Goal: Information Seeking & Learning: Learn about a topic

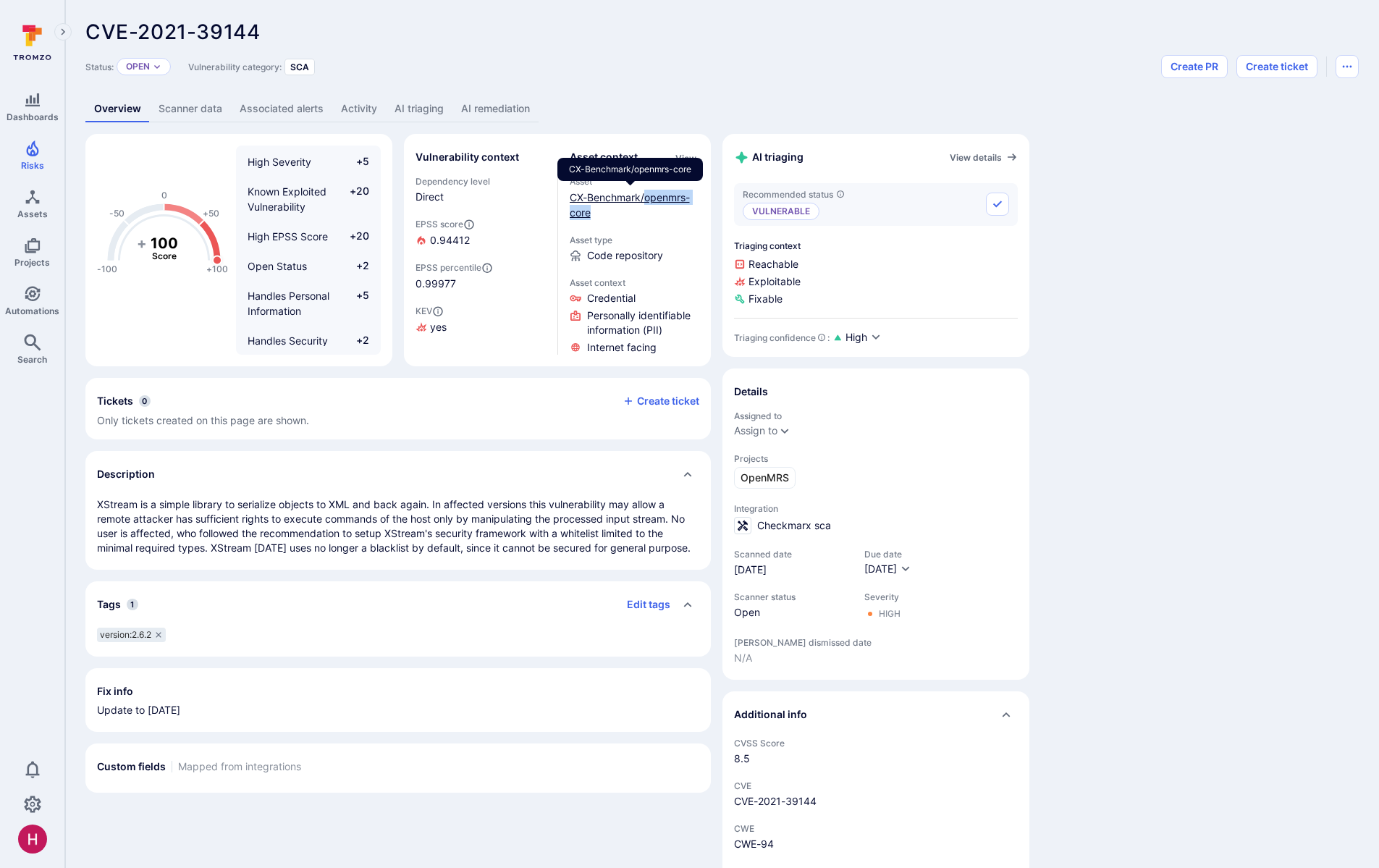
drag, startPoint x: 635, startPoint y: 214, endPoint x: 645, endPoint y: 201, distance: 16.4
click at [645, 201] on div "CX-Benchmark/openmrs-core" at bounding box center [635, 204] width 130 height 30
drag, startPoint x: 801, startPoint y: 523, endPoint x: 834, endPoint y: 521, distance: 33.1
click at [817, 522] on span "Checkmarx sca" at bounding box center [794, 526] width 74 height 15
click at [841, 521] on div "Checkmarx sca" at bounding box center [875, 525] width 284 height 17
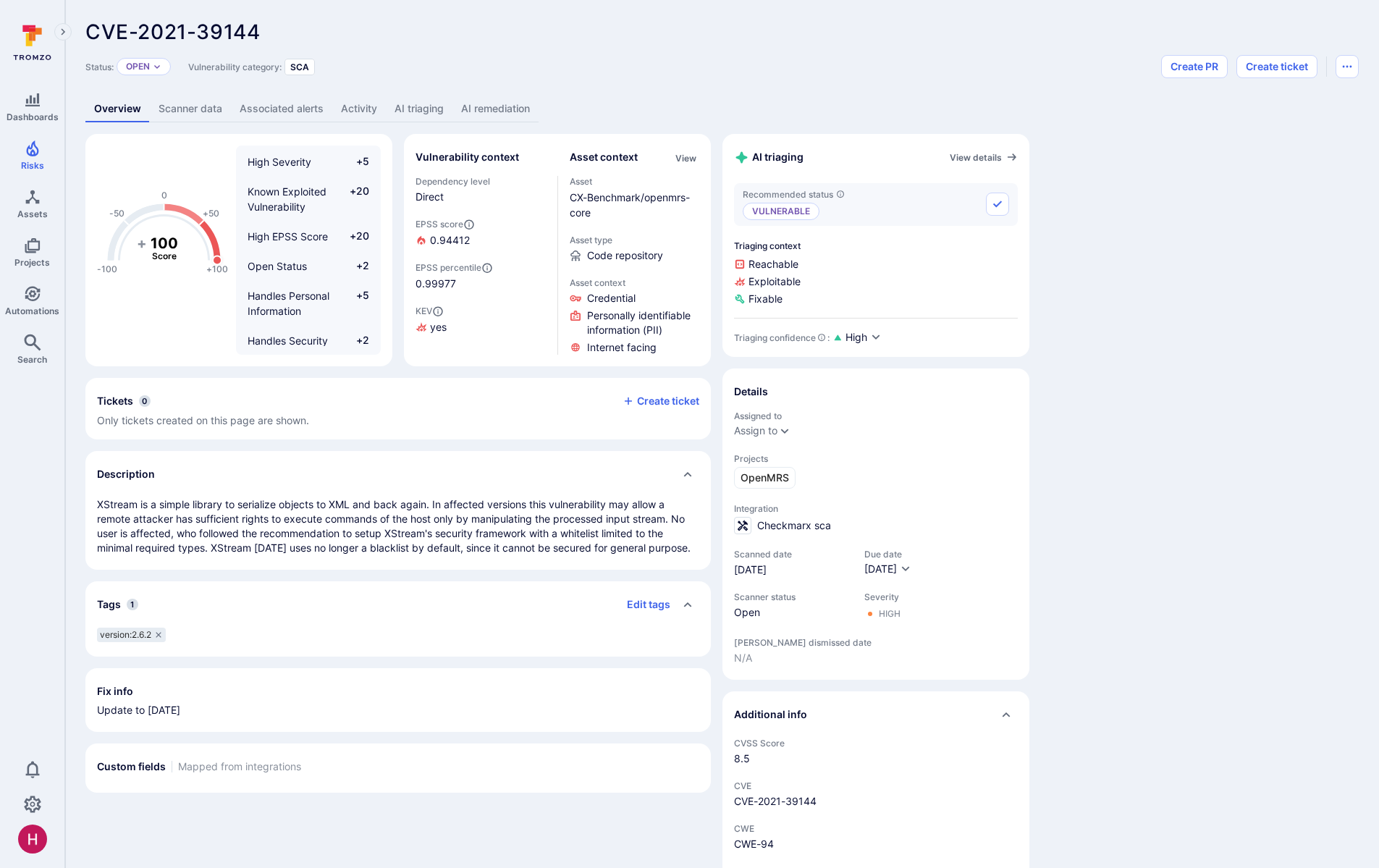
click at [421, 104] on link "AI triaging" at bounding box center [419, 109] width 67 height 27
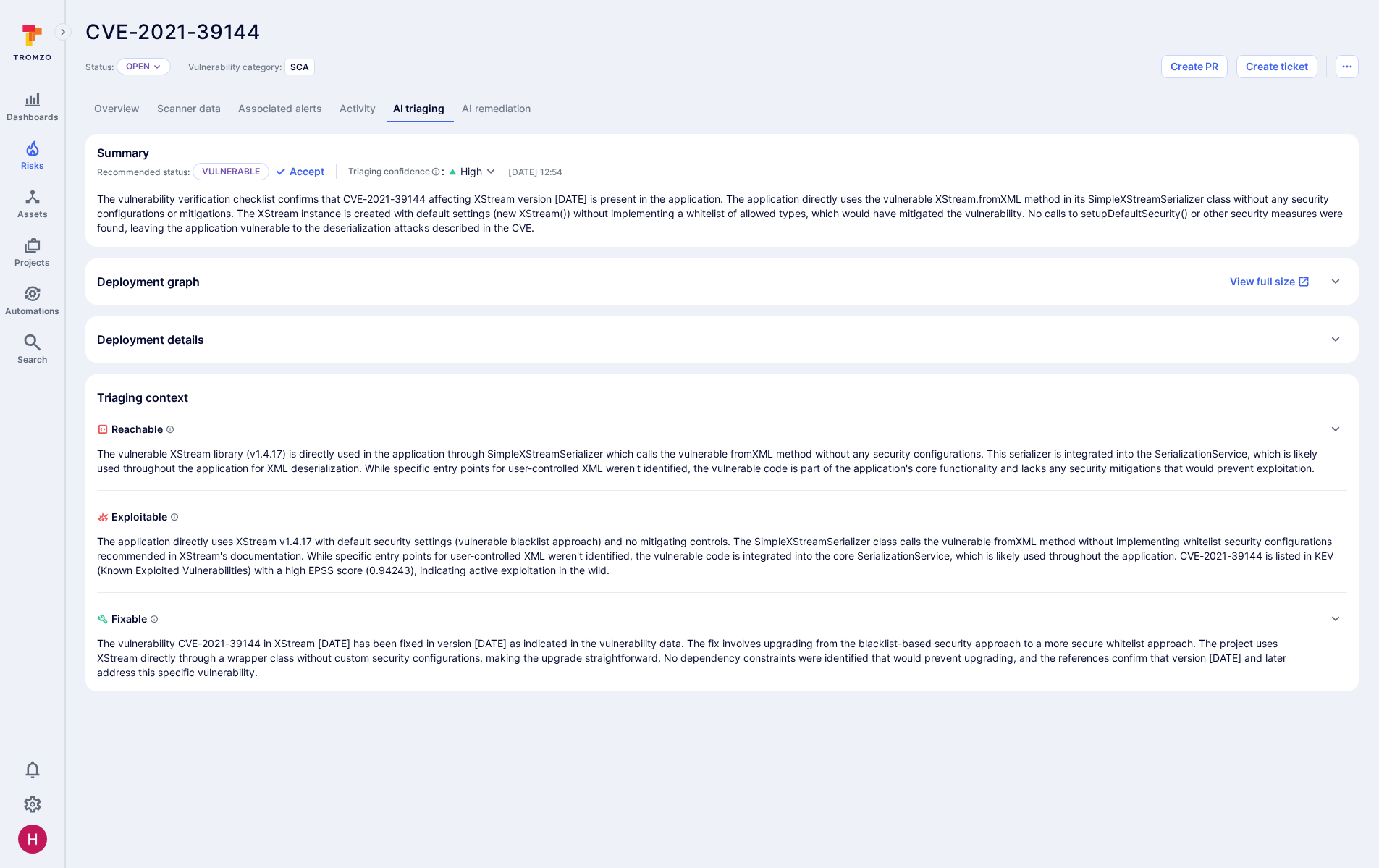
click at [377, 464] on p "The vulnerable XStream library (v1.4.17) is directly used in the application th…" at bounding box center [707, 461] width 1221 height 29
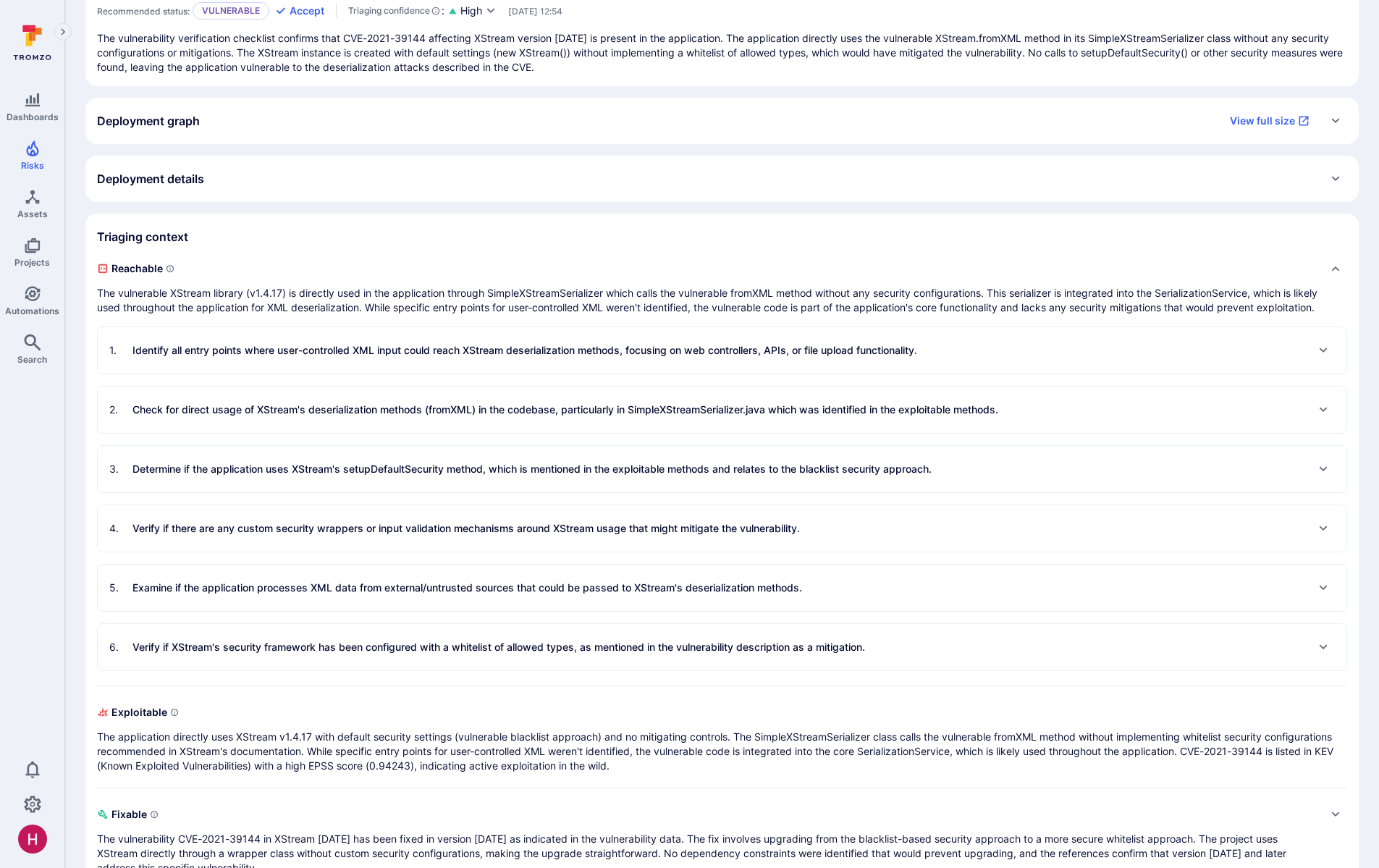
scroll to position [166, 0]
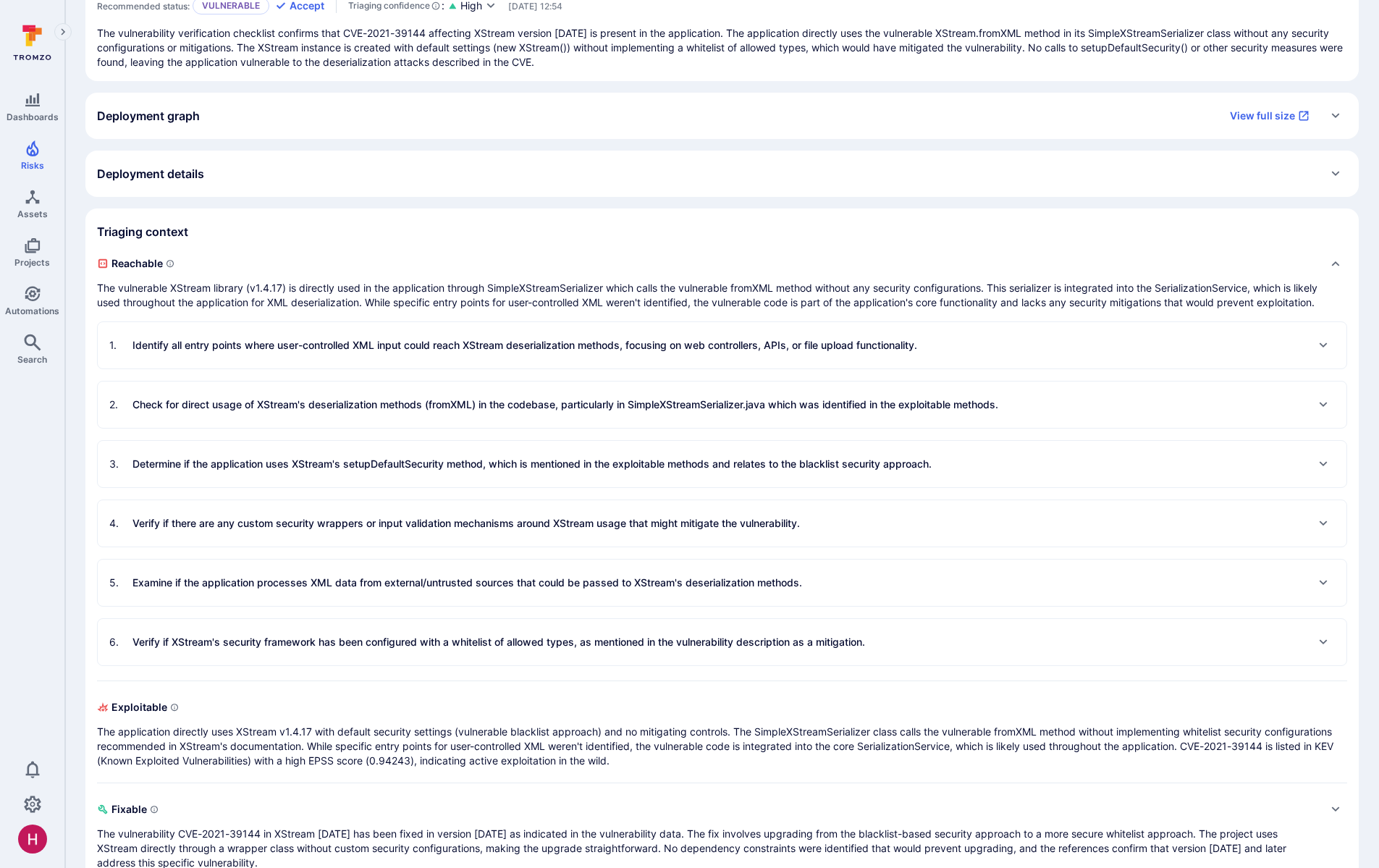
click at [439, 353] on p "Identify all entry points where user-controlled XML input could reach XStream d…" at bounding box center [525, 345] width 785 height 15
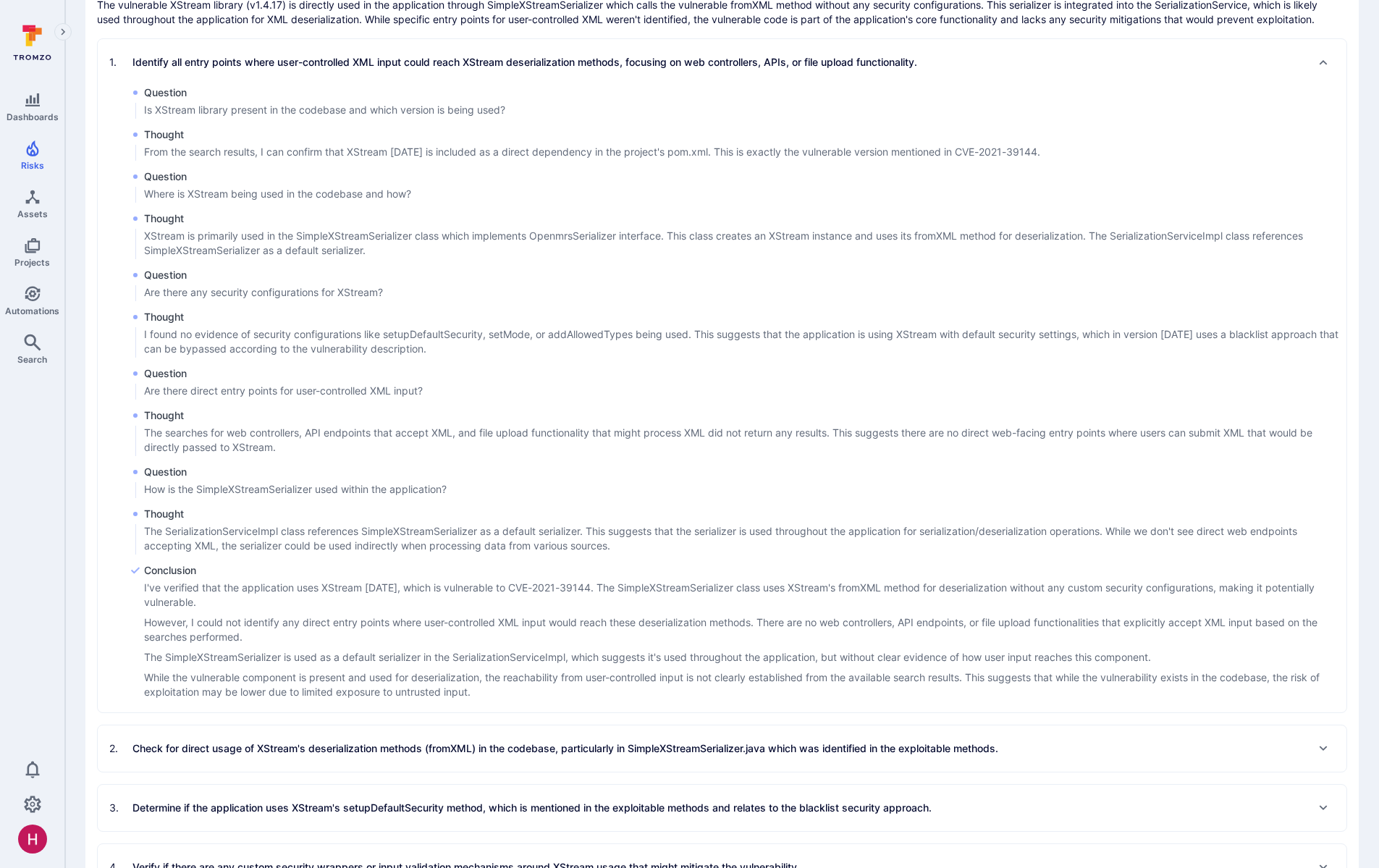
scroll to position [470, 0]
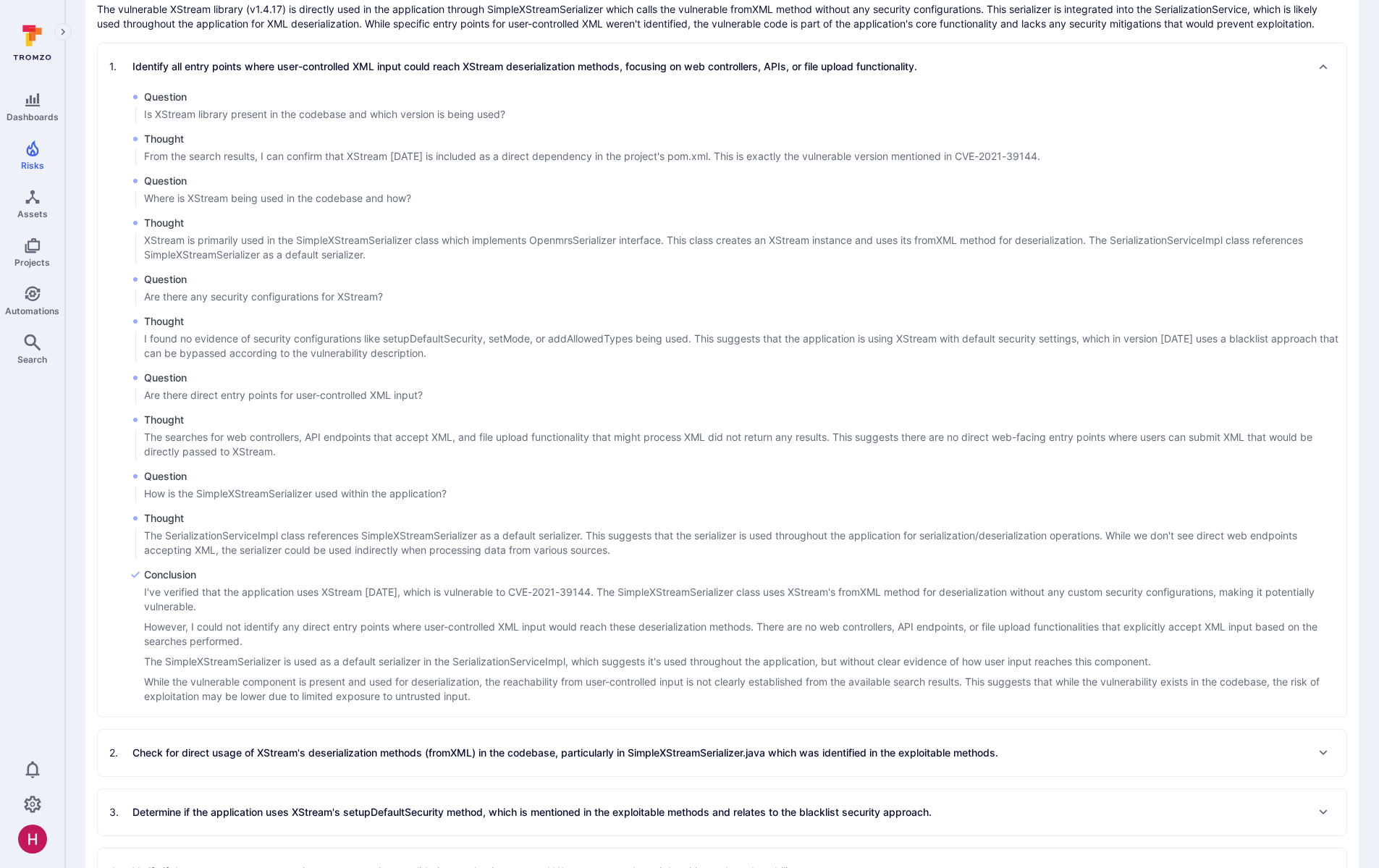
click at [389, 74] on p "Identify all entry points where user-controlled XML input could reach XStream d…" at bounding box center [525, 67] width 785 height 15
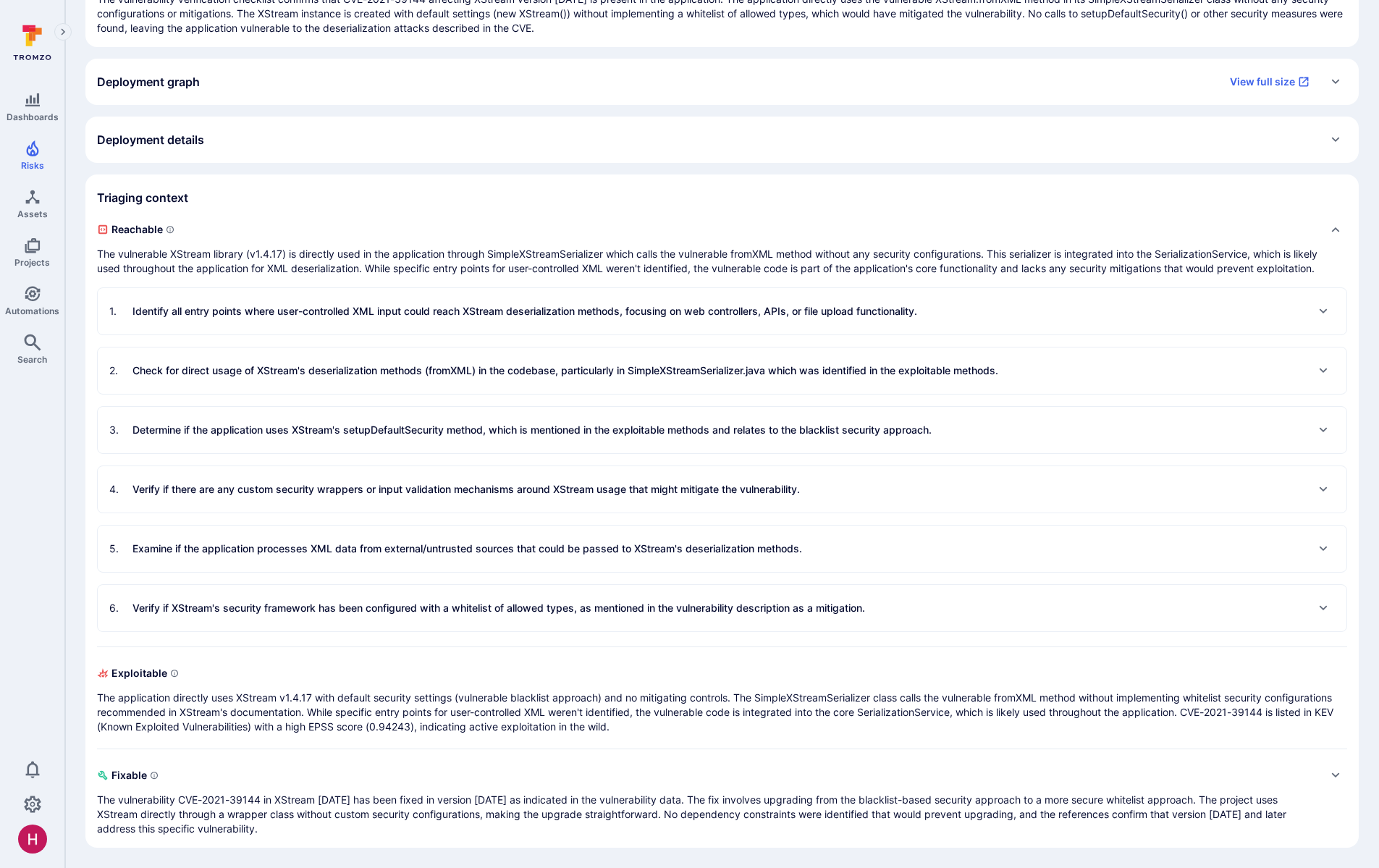
scroll to position [214, 0]
click at [550, 495] on p "Verify if there are any custom security wrappers or input validation mechanisms…" at bounding box center [466, 490] width 667 height 15
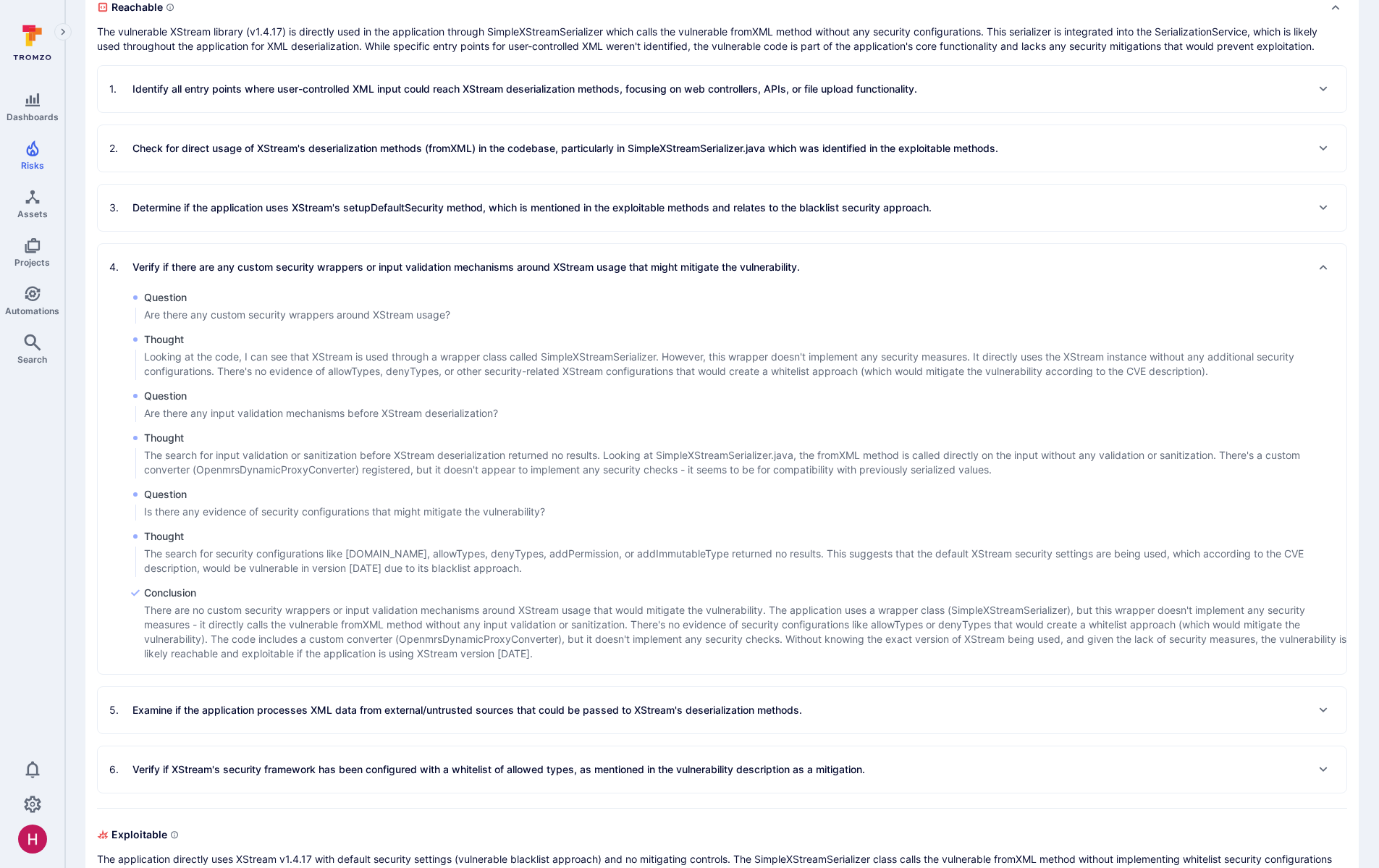
scroll to position [425, 0]
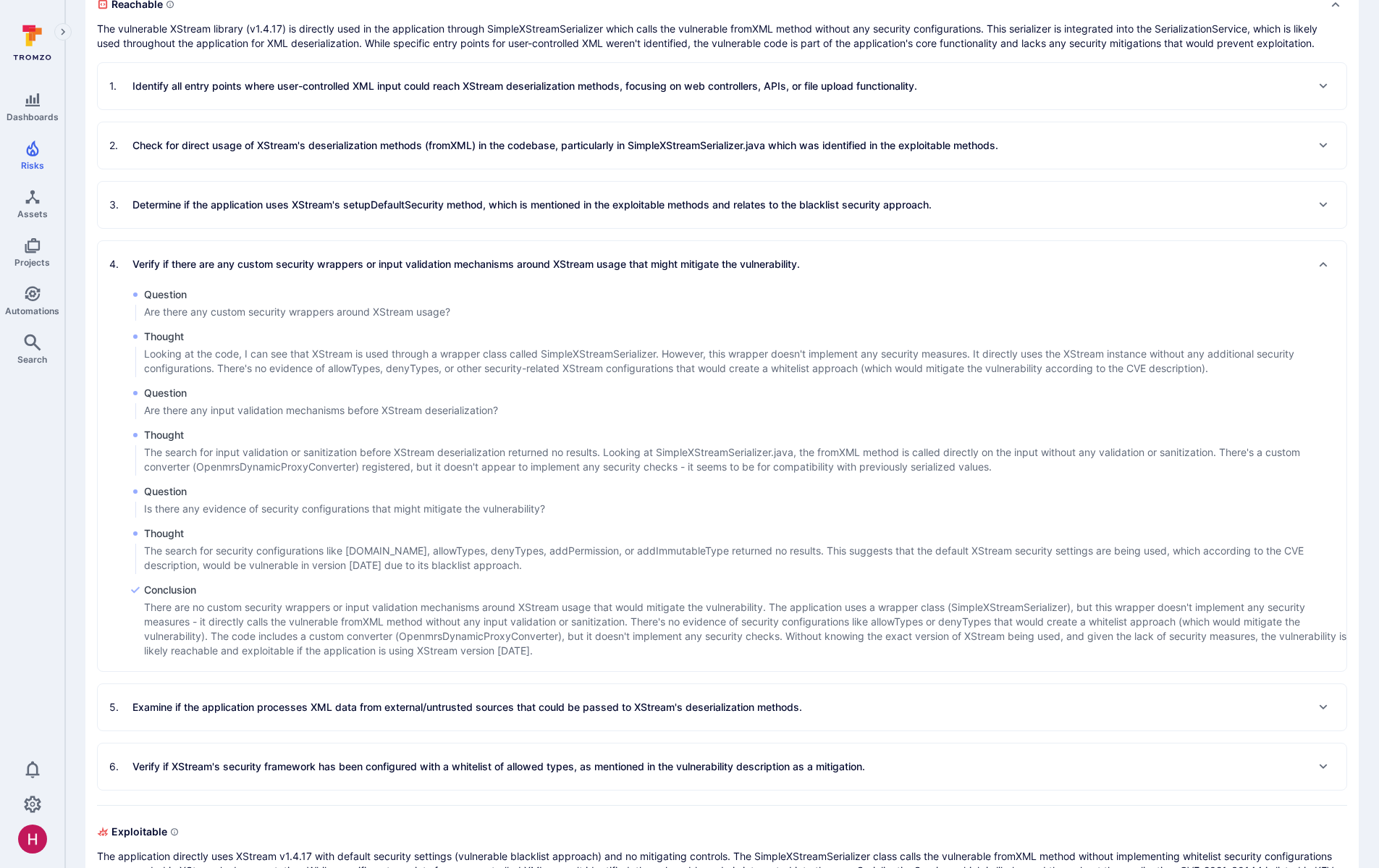
click at [443, 276] on div "4 . Verify if there are any custom security wrappers or input validation mechan…" at bounding box center [455, 264] width 690 height 23
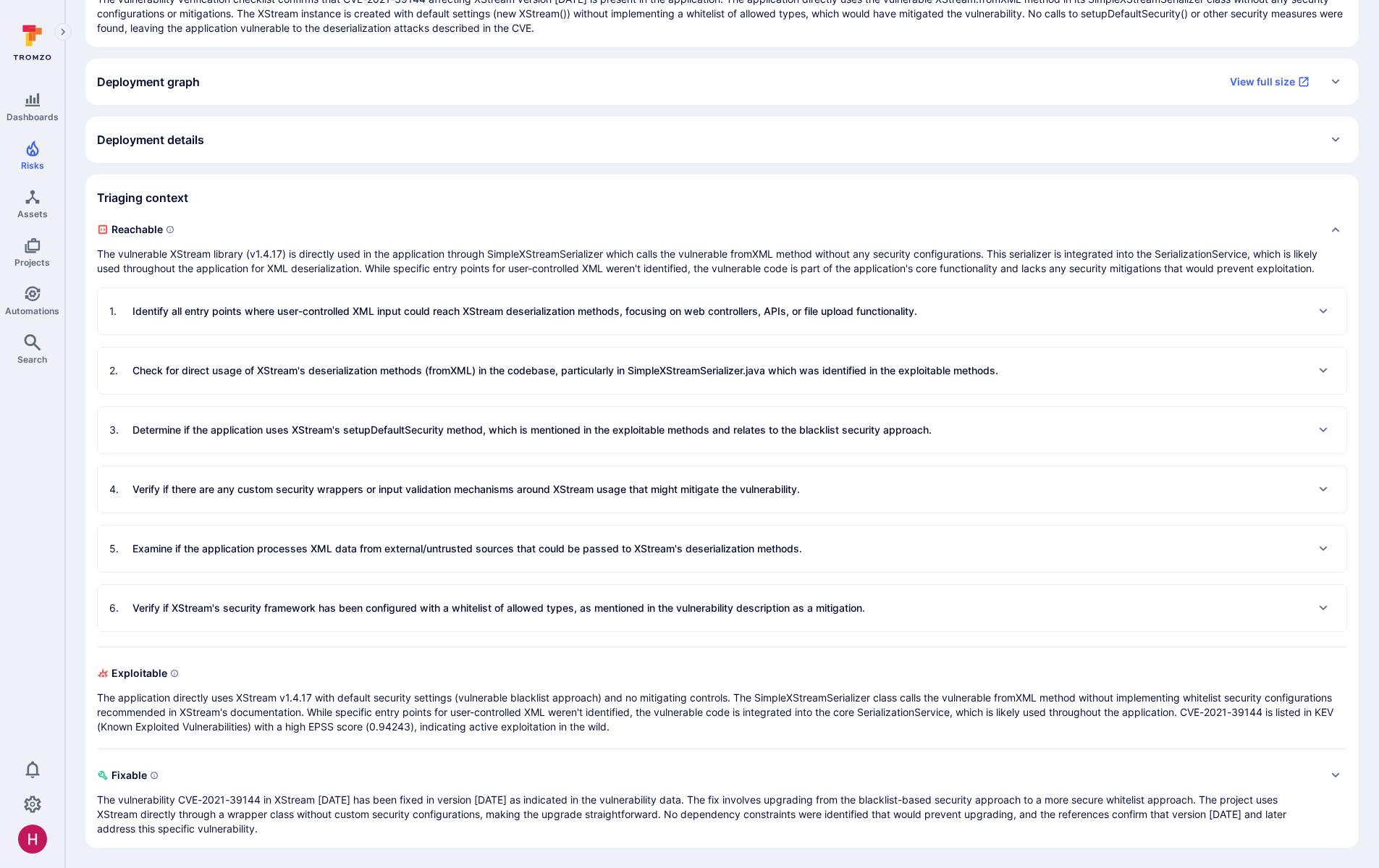
scroll to position [214, 0]
click at [253, 218] on span "Reachable" at bounding box center [707, 229] width 1221 height 23
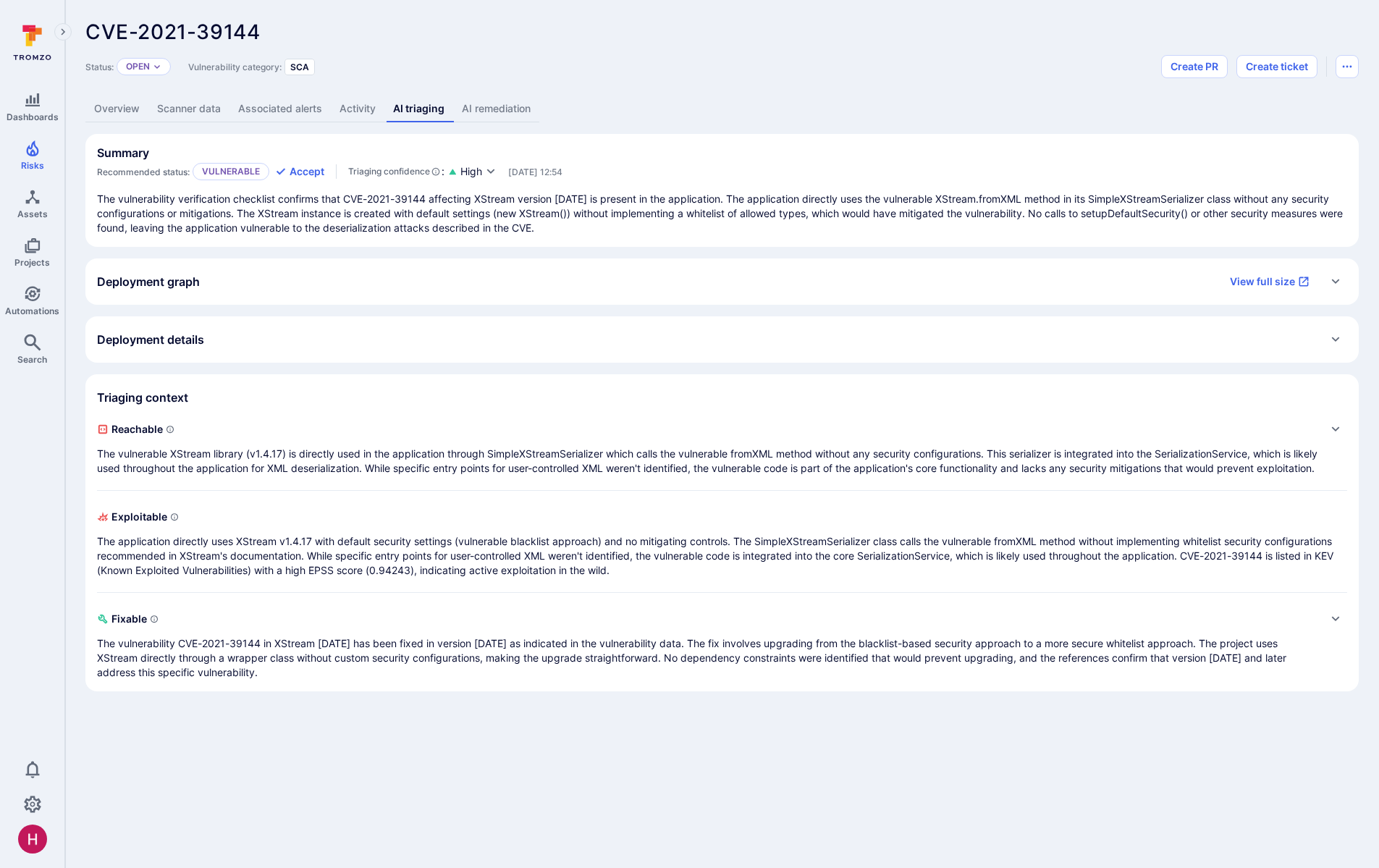
scroll to position [0, 0]
click at [501, 529] on span "Exploitable" at bounding box center [722, 516] width 1250 height 23
drag, startPoint x: 1298, startPoint y: 199, endPoint x: 235, endPoint y: 214, distance: 1063.1
click at [235, 214] on p "The vulnerability verification checklist confirms that CVE-2021-39144 affecting…" at bounding box center [722, 213] width 1250 height 44
drag, startPoint x: 259, startPoint y: 213, endPoint x: 804, endPoint y: 216, distance: 545.0
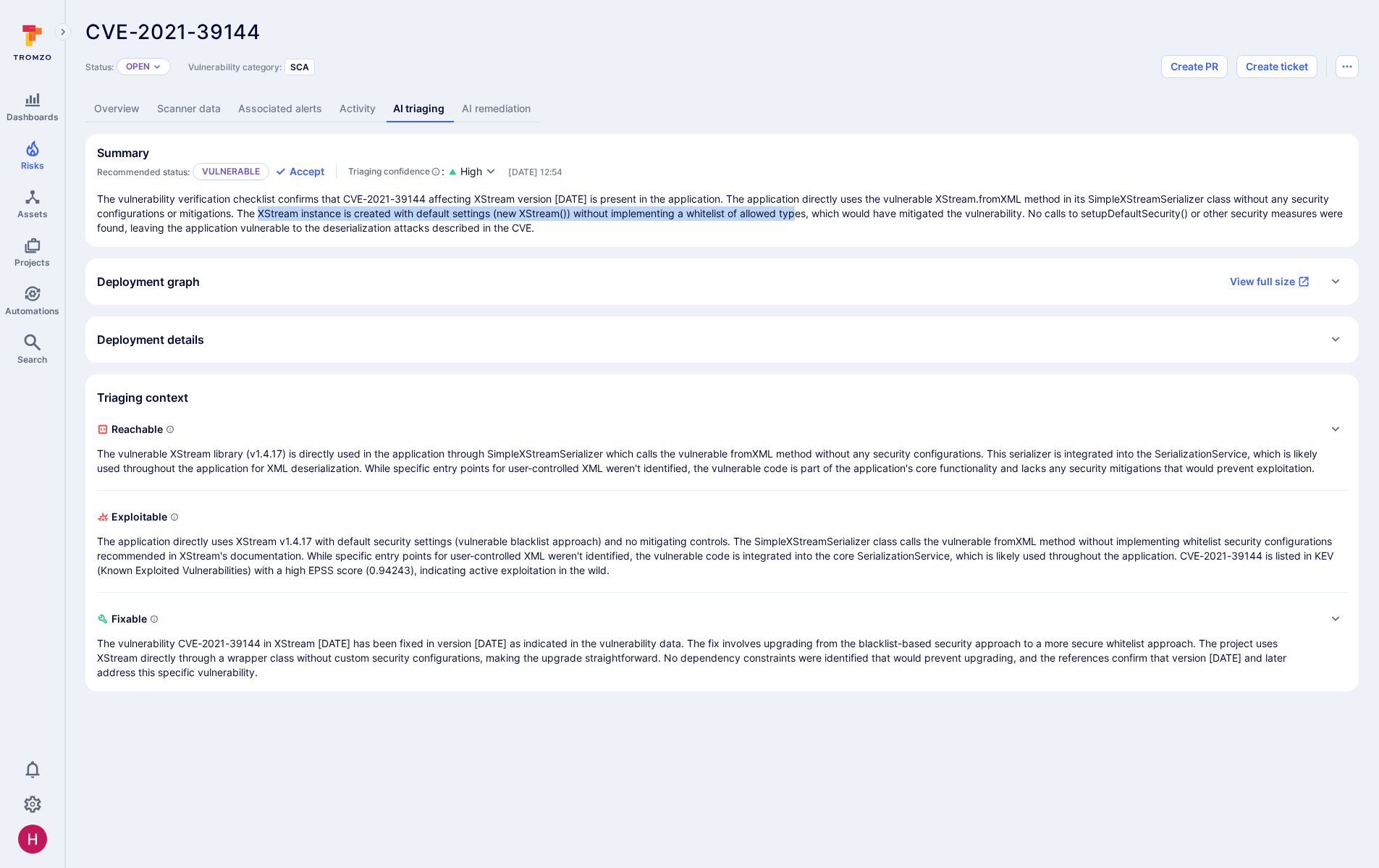
click at [804, 216] on p "The vulnerability verification checklist confirms that CVE-2021-39144 affecting…" at bounding box center [722, 213] width 1250 height 44
click at [505, 113] on link "AI remediation" at bounding box center [496, 109] width 86 height 27
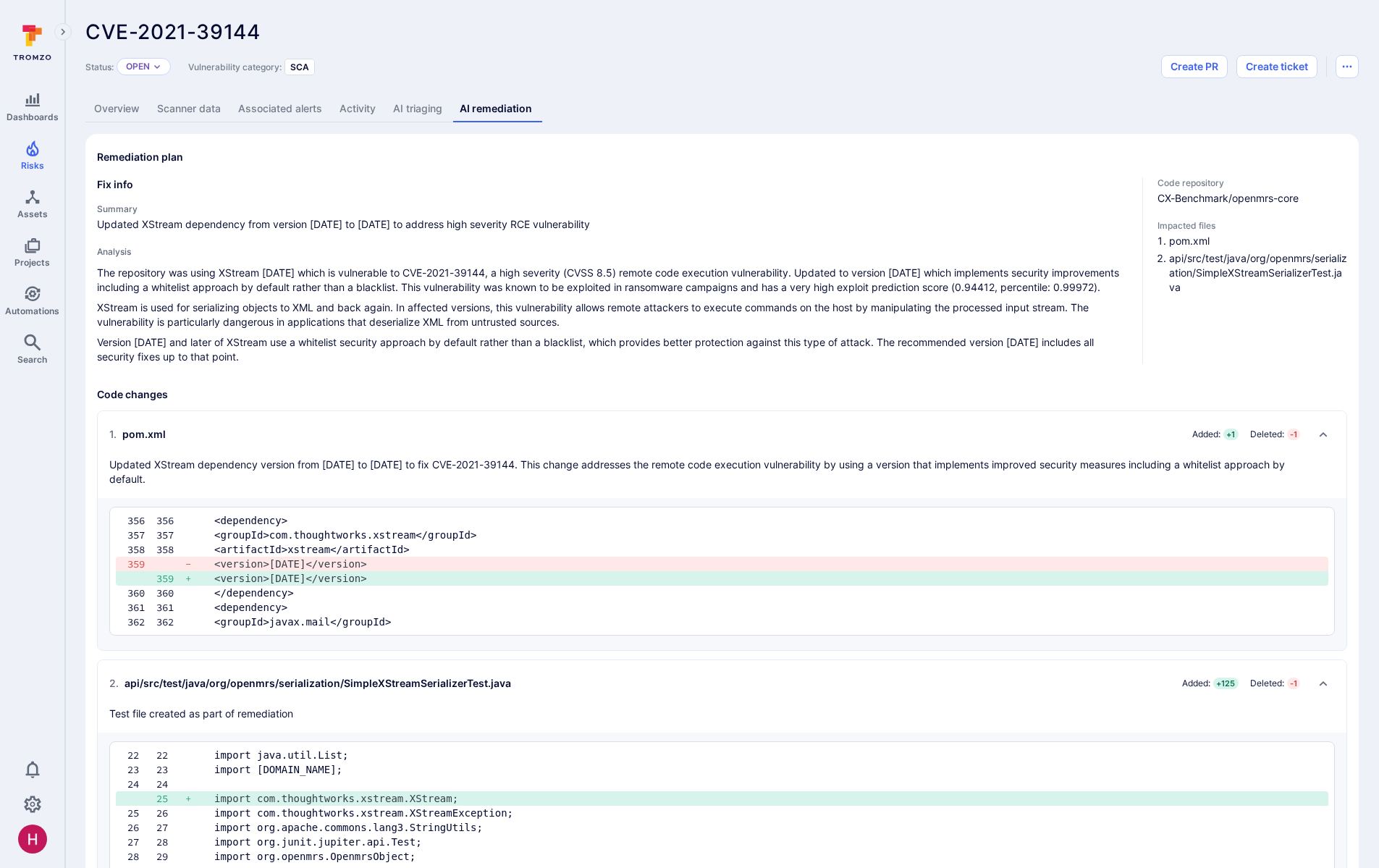
click at [373, 103] on link "Activity" at bounding box center [358, 109] width 53 height 27
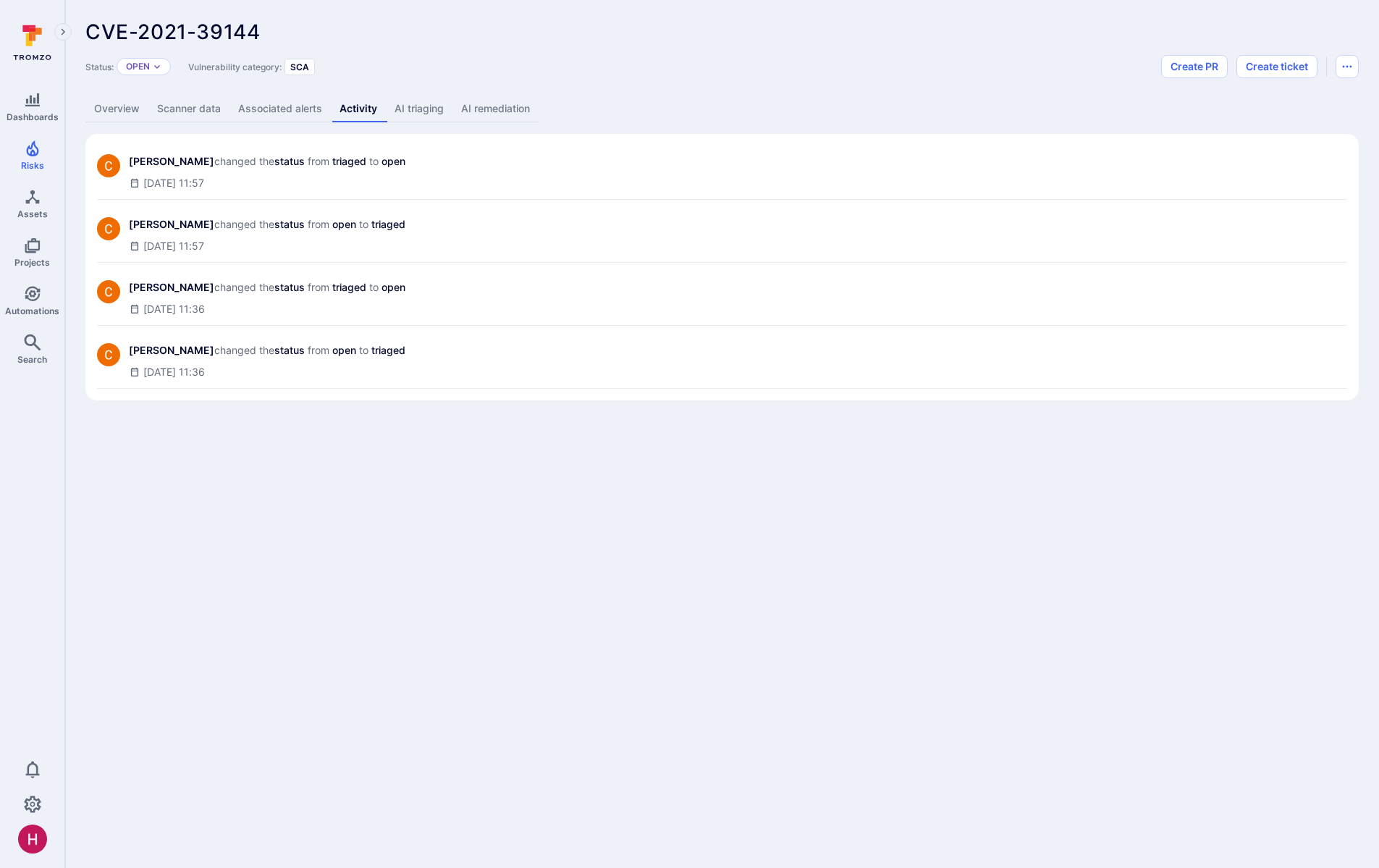
click at [421, 105] on link "AI triaging" at bounding box center [419, 109] width 67 height 27
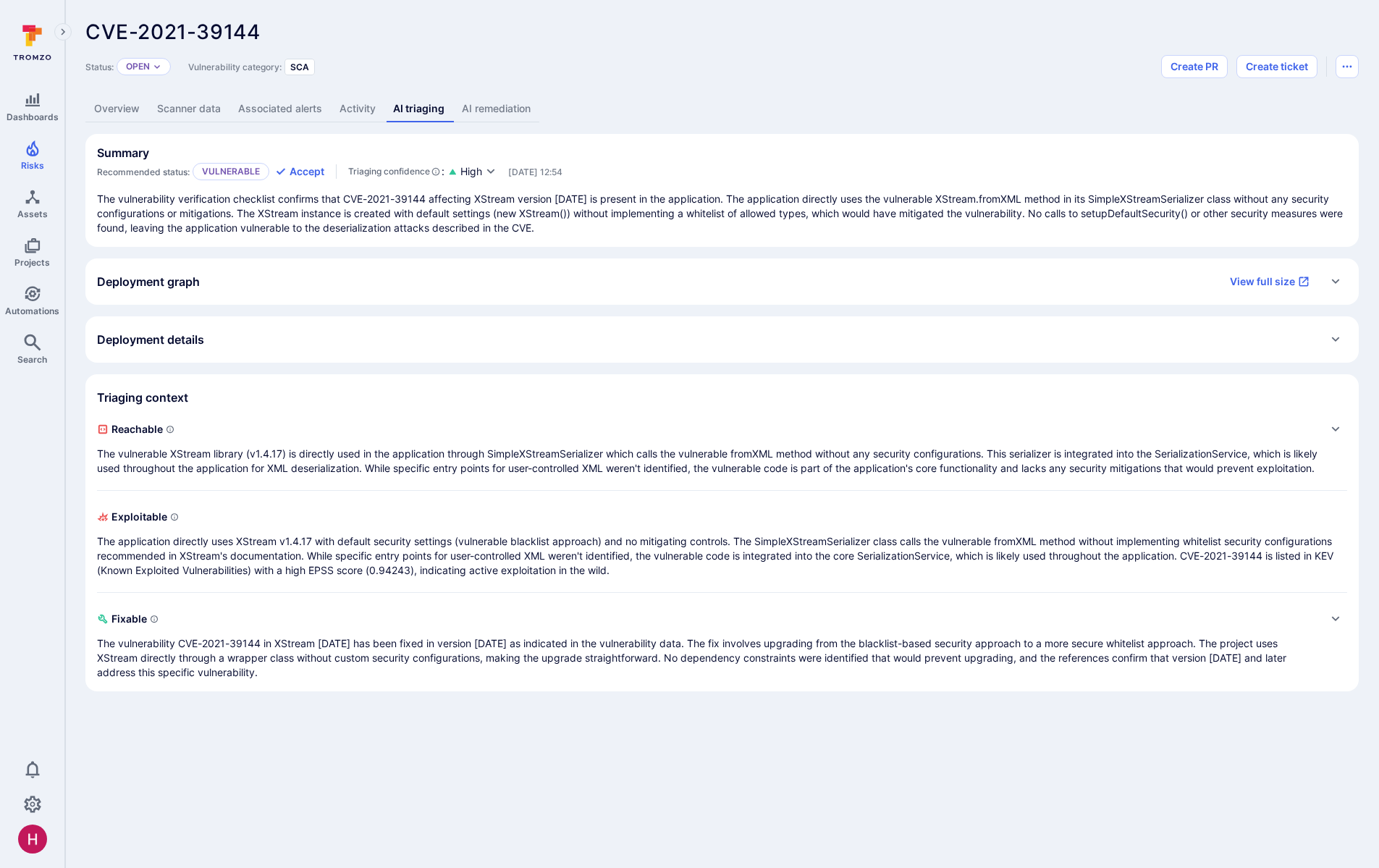
click at [493, 109] on link "AI remediation" at bounding box center [496, 109] width 86 height 27
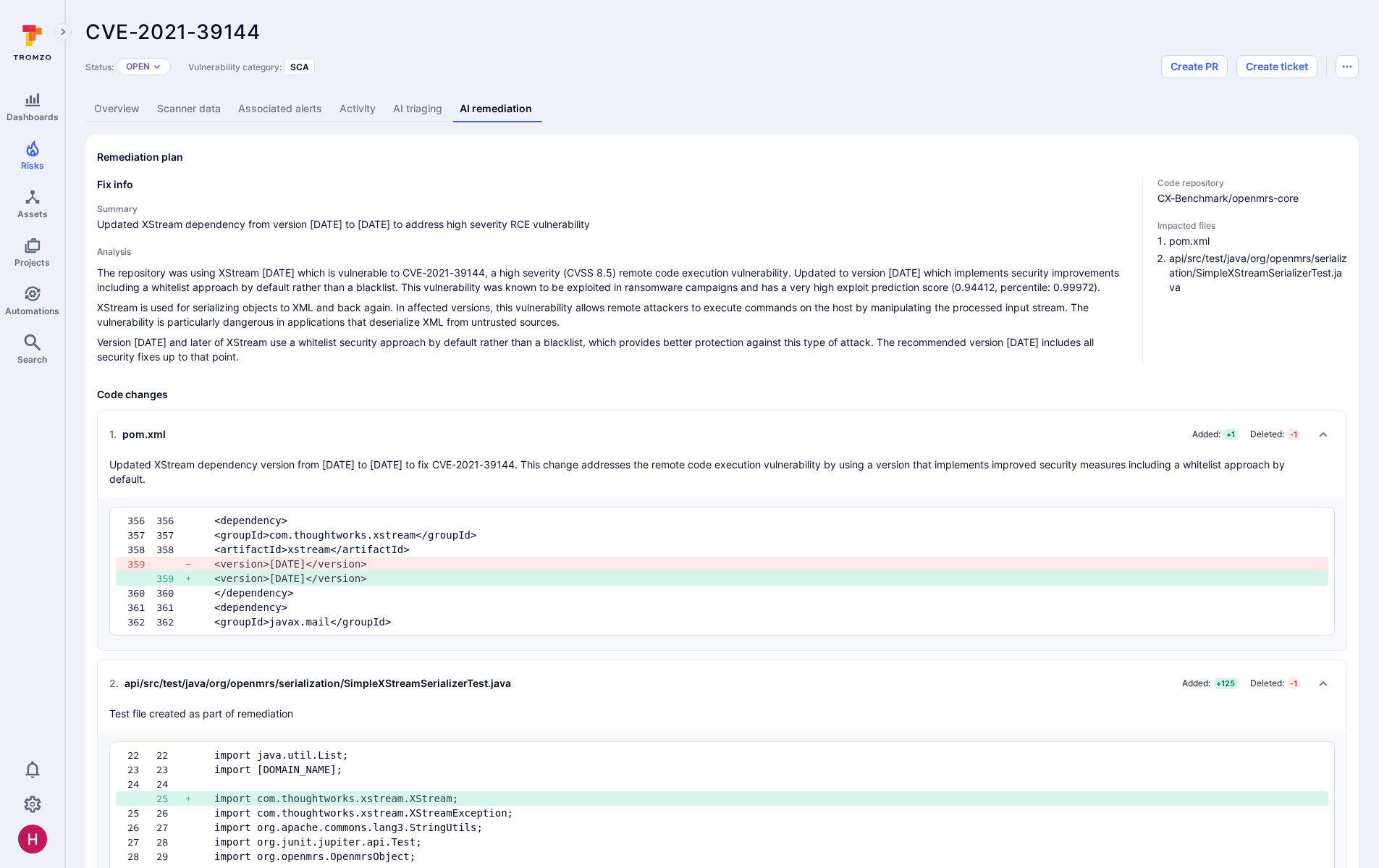
click at [408, 111] on link "AI triaging" at bounding box center [418, 109] width 67 height 27
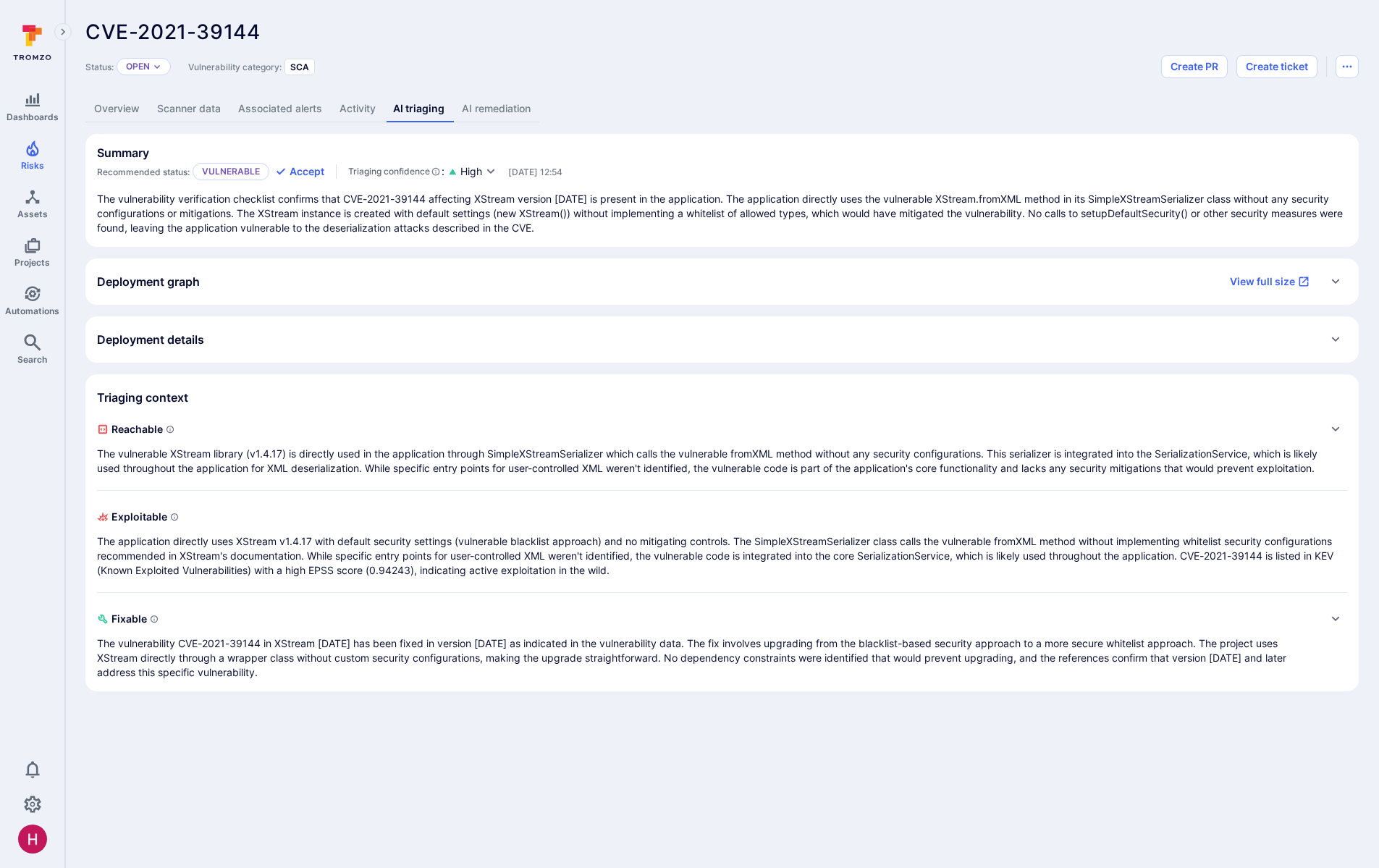
click at [563, 59] on div "Status: Open Vulnerability category: SCA Create PR Create ticket" at bounding box center [721, 66] width 1273 height 23
click at [304, 467] on p "The vulnerable XStream library (v1.4.17) is directly used in the application th…" at bounding box center [707, 461] width 1221 height 29
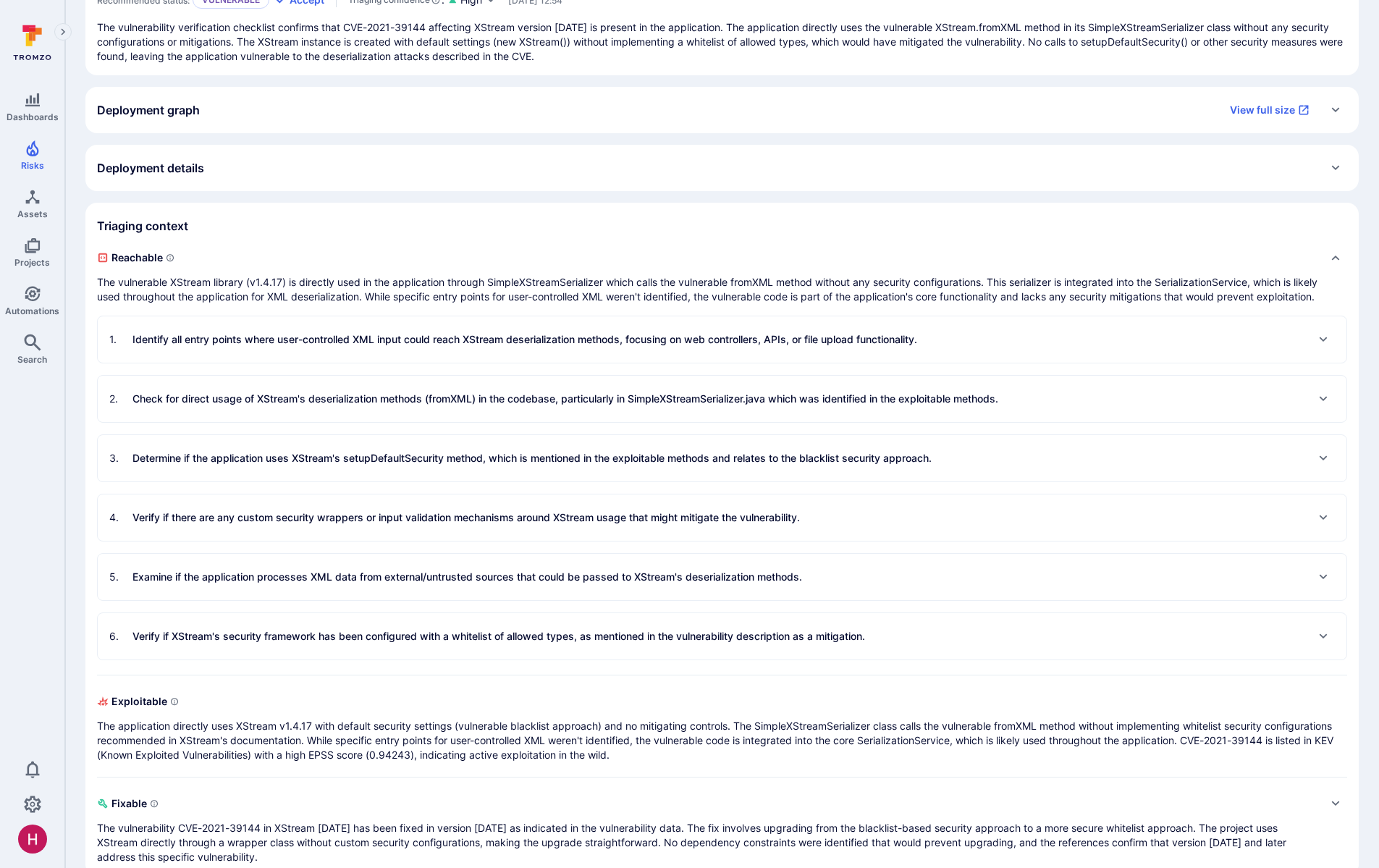
scroll to position [184, 0]
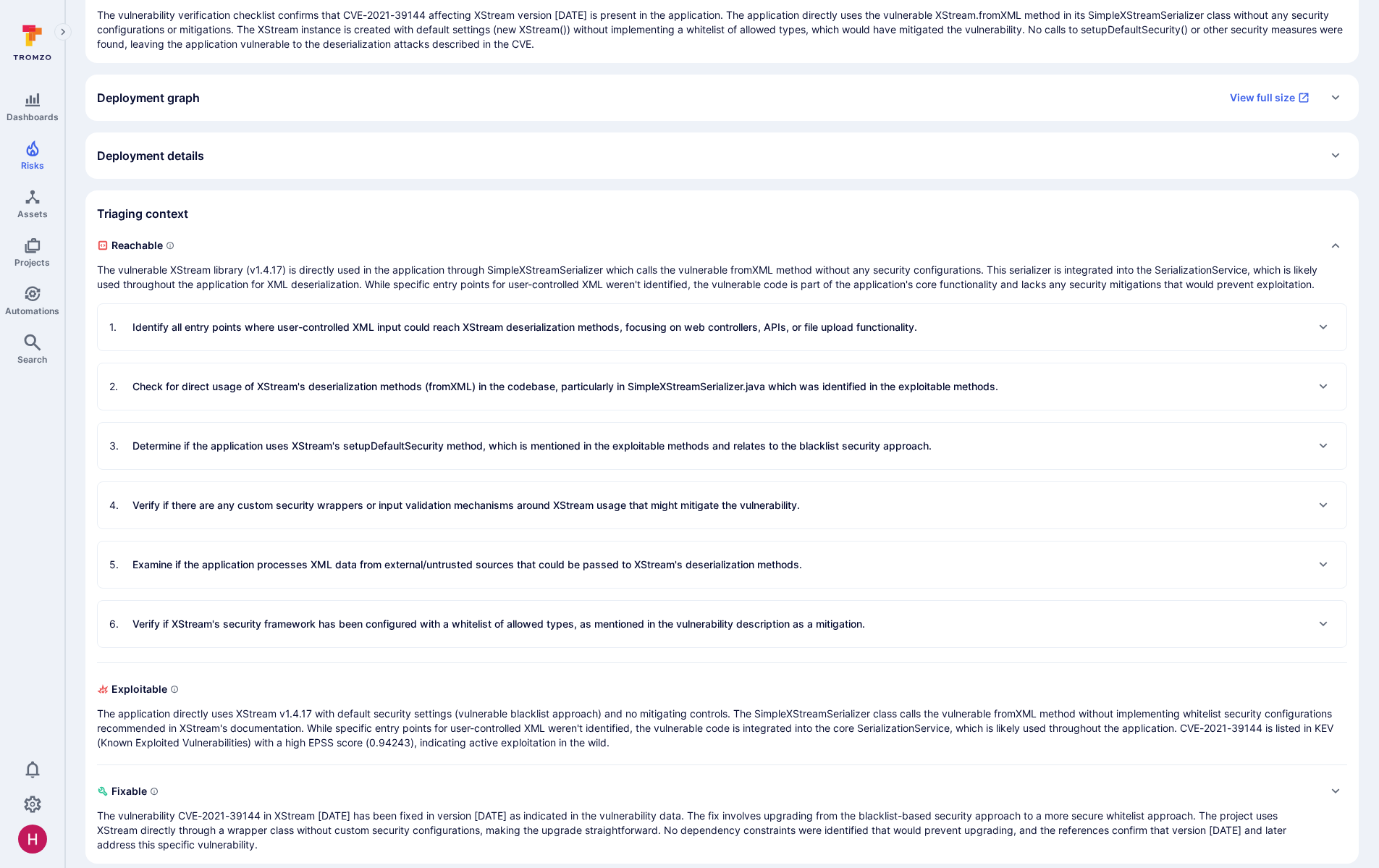
click at [328, 267] on p "The vulnerable XStream library (v1.4.17) is directly used in the application th…" at bounding box center [707, 277] width 1221 height 29
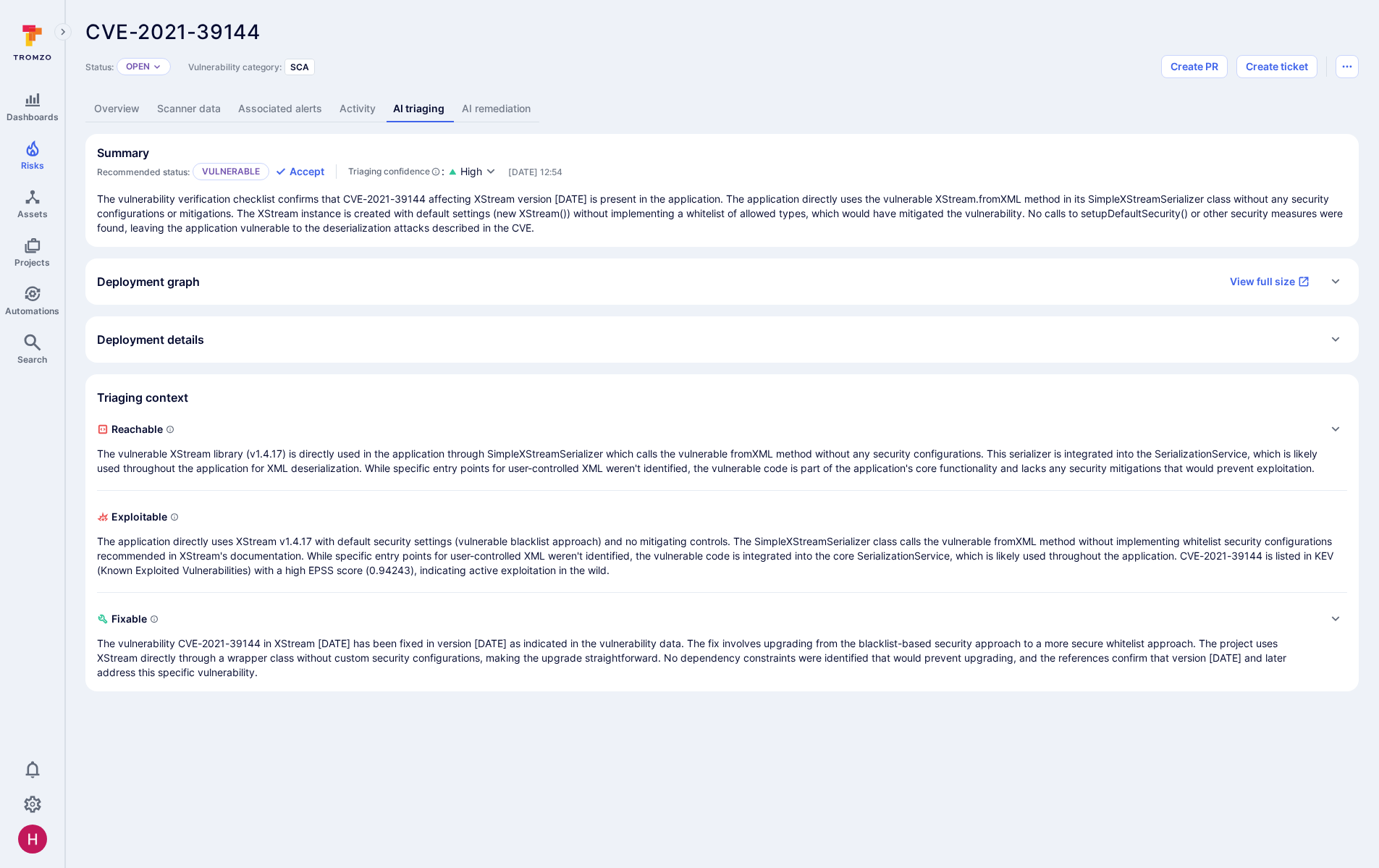
scroll to position [0, 0]
click at [131, 107] on link "Overview" at bounding box center [116, 109] width 63 height 27
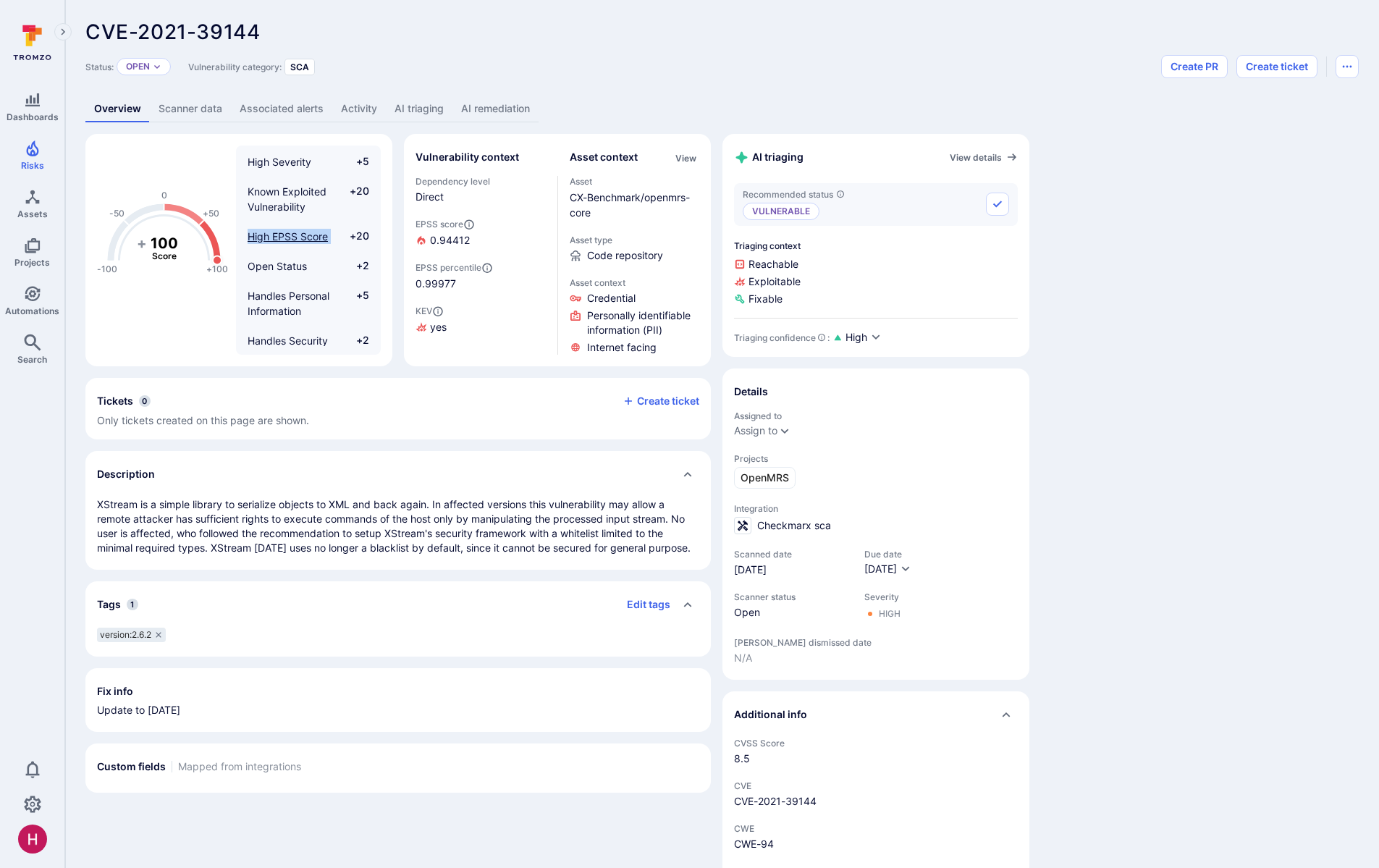
drag, startPoint x: 346, startPoint y: 237, endPoint x: 282, endPoint y: 236, distance: 64.0
click at [241, 236] on div "High Severity +5 Known Exploited Vulnerability +20 High EPSS Score +20 Open Sta…" at bounding box center [308, 250] width 144 height 192
drag, startPoint x: 369, startPoint y: 235, endPoint x: 351, endPoint y: 235, distance: 18.0
click at [351, 235] on span "+20" at bounding box center [355, 236] width 27 height 16
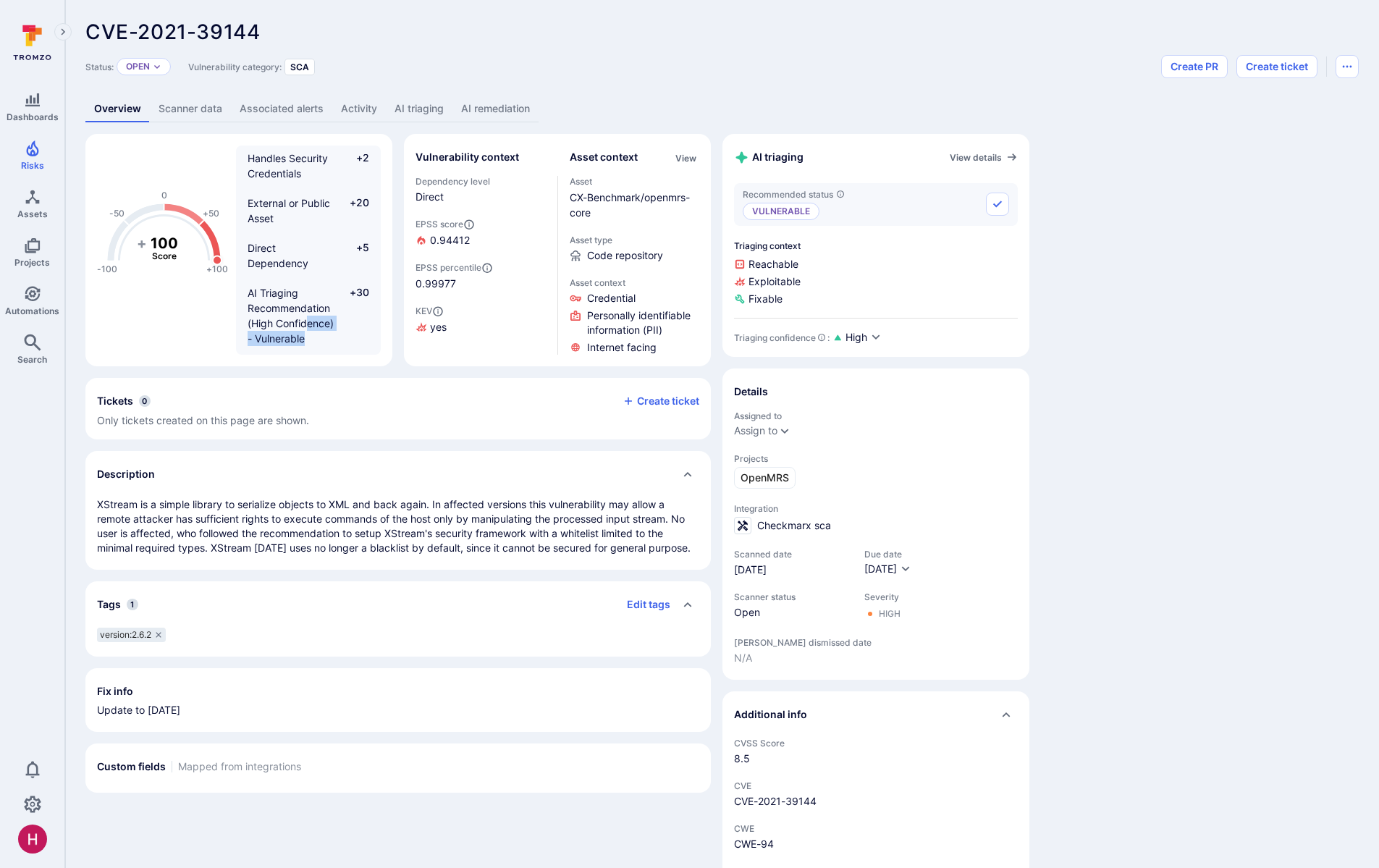
drag, startPoint x: 333, startPoint y: 345, endPoint x: 305, endPoint y: 314, distance: 41.8
click at [305, 316] on div "AI Triaging Recommendation (High Confidence) - Vulnerable" at bounding box center [292, 316] width 90 height 61
drag, startPoint x: 355, startPoint y: 294, endPoint x: 373, endPoint y: 293, distance: 18.0
click at [373, 293] on div "High Severity +5 Known Exploited Vulnerability +20 High EPSS Score +20 Open Sta…" at bounding box center [308, 250] width 144 height 192
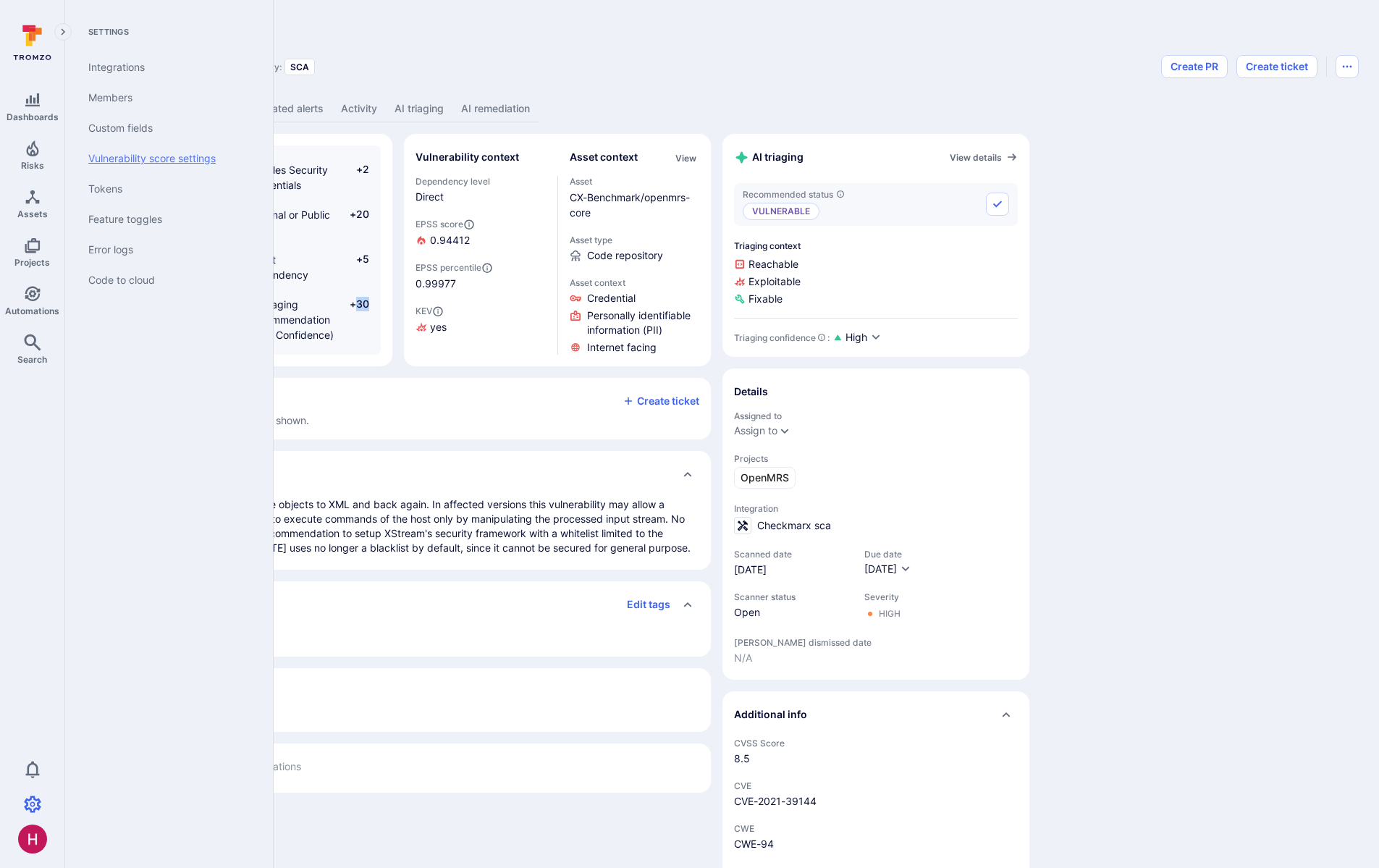
click at [176, 160] on link "Vulnerability score settings" at bounding box center [166, 158] width 178 height 30
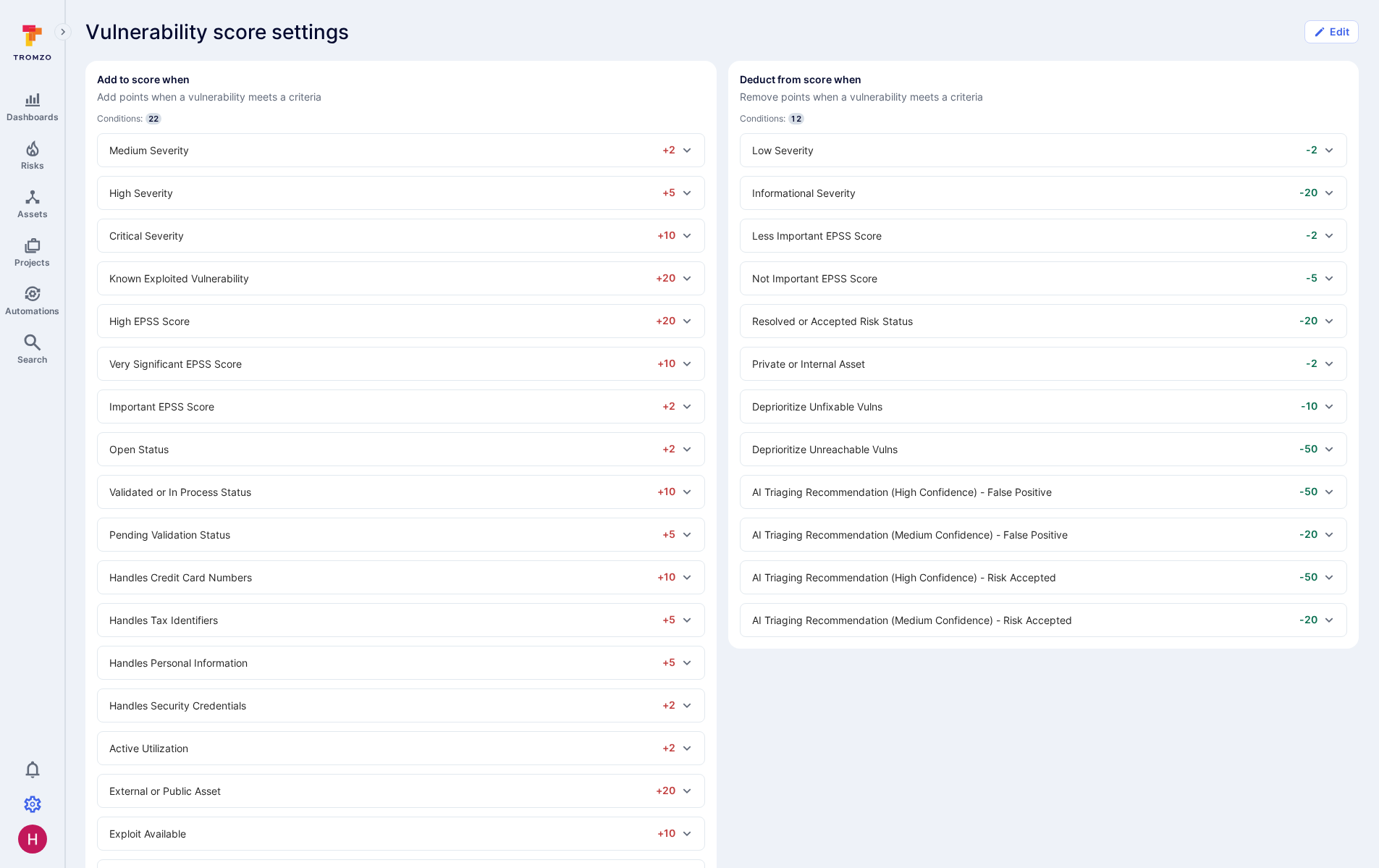
click at [270, 317] on div "High EPSS Score +20" at bounding box center [393, 321] width 566 height 16
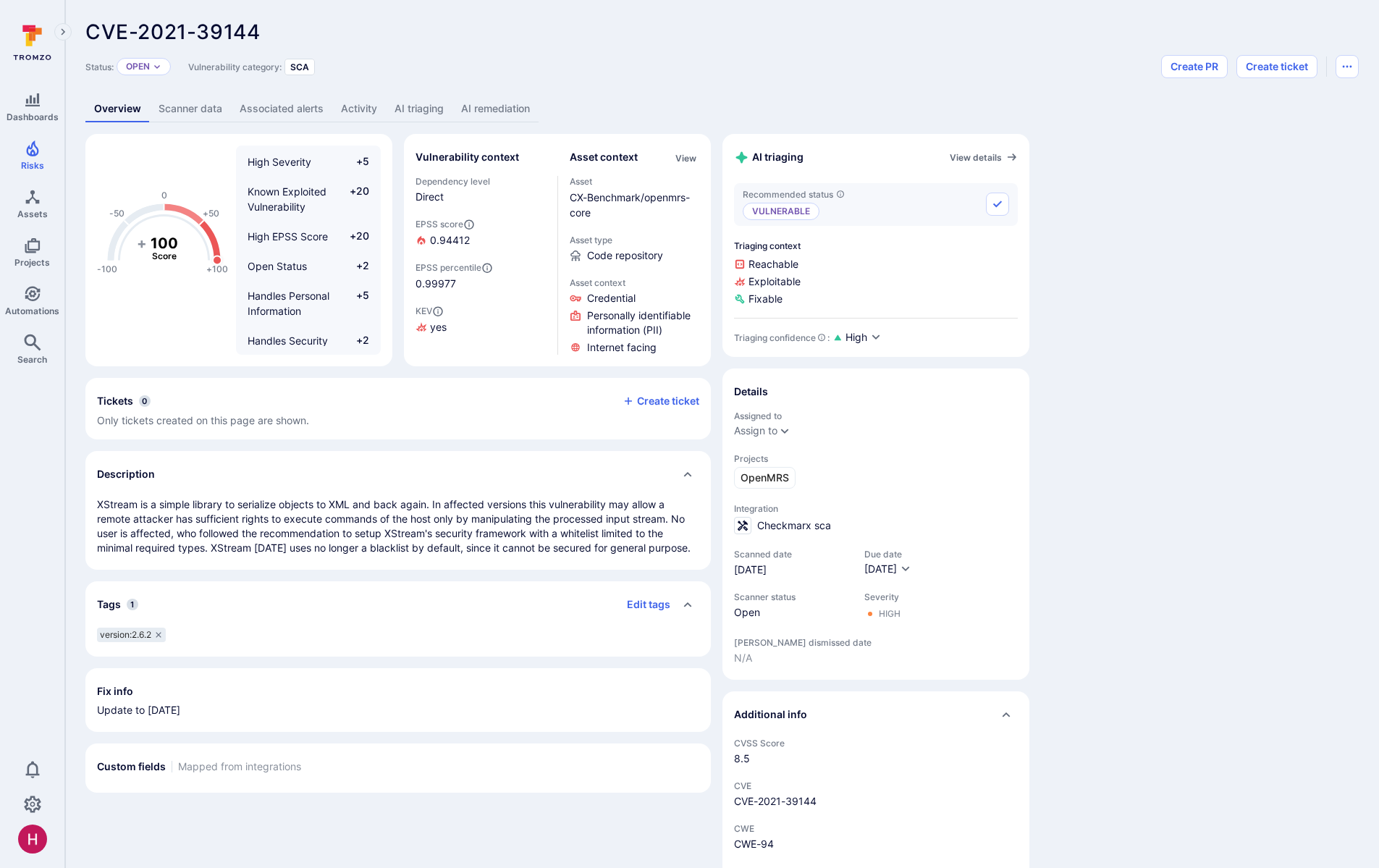
click at [410, 99] on link "AI triaging" at bounding box center [419, 109] width 67 height 27
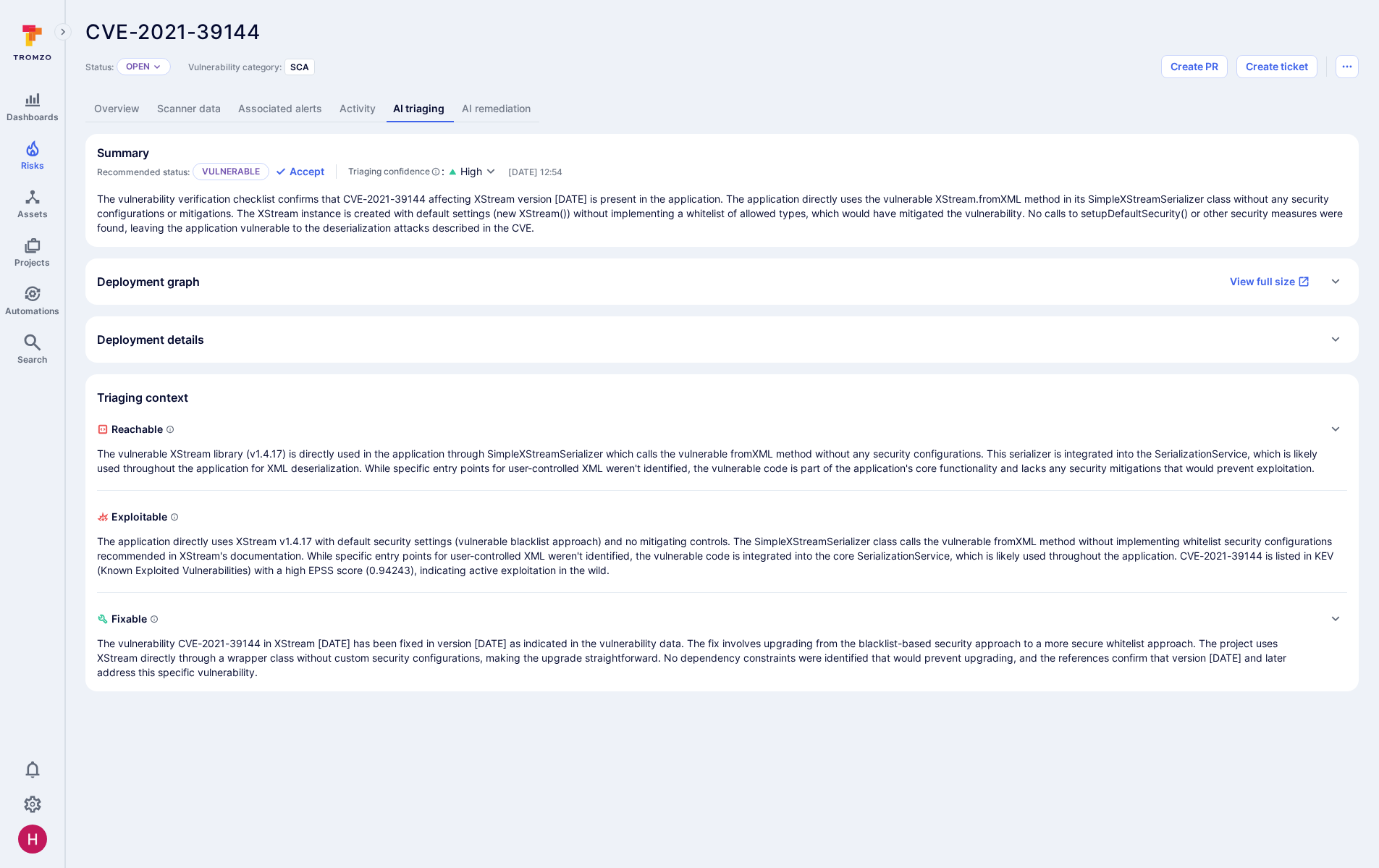
click at [518, 107] on link "AI remediation" at bounding box center [496, 109] width 86 height 27
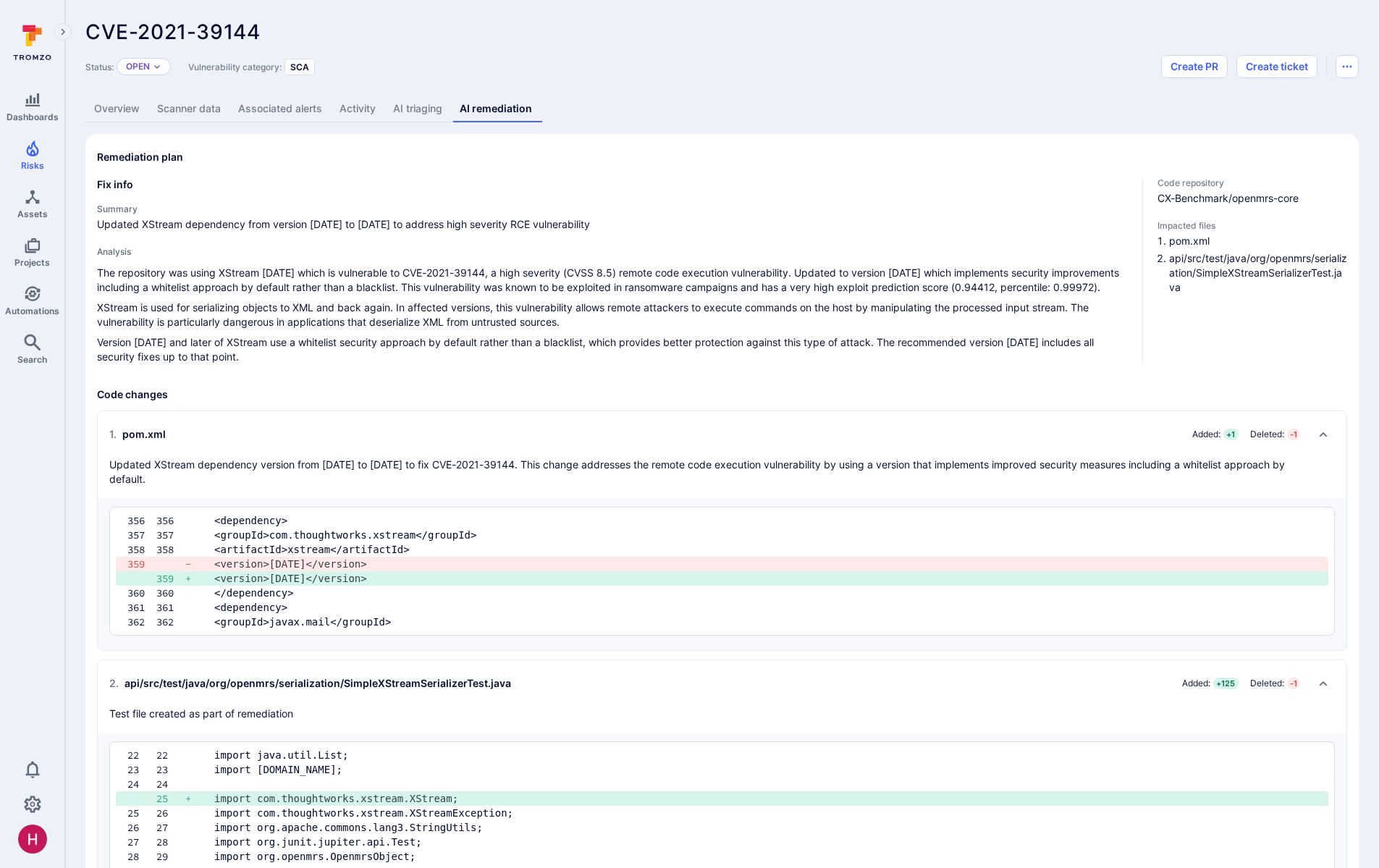
click at [433, 256] on h4 "Analysis" at bounding box center [614, 251] width 1034 height 11
click at [654, 100] on div "Overview Scanner data Associated alerts Activity AI triaging AI remediation" at bounding box center [721, 109] width 1273 height 27
click at [220, 263] on div "Analysis The repository was using XStream 1.4.17 which is vulnerable to CVE-202…" at bounding box center [614, 304] width 1034 height 118
click at [413, 121] on link "AI triaging" at bounding box center [418, 109] width 67 height 27
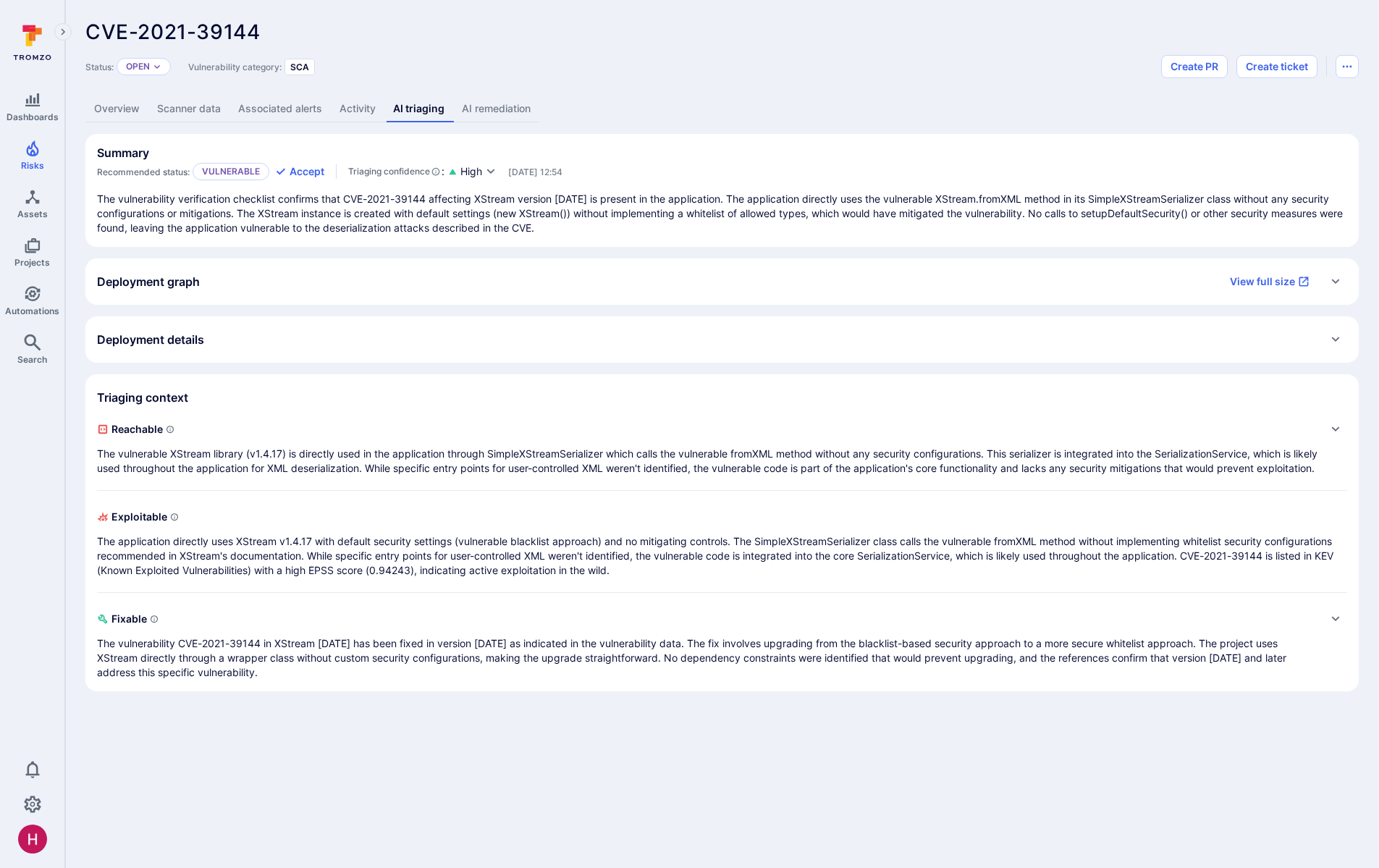
click at [732, 79] on div "CVE-2021-39144 ... Show more Status: Open Vulnerability category: SCA Create PR…" at bounding box center [722, 355] width 1314 height 712
click at [475, 173] on span "High" at bounding box center [471, 172] width 21 height 15
click at [39, 153] on div at bounding box center [690, 434] width 1379 height 868
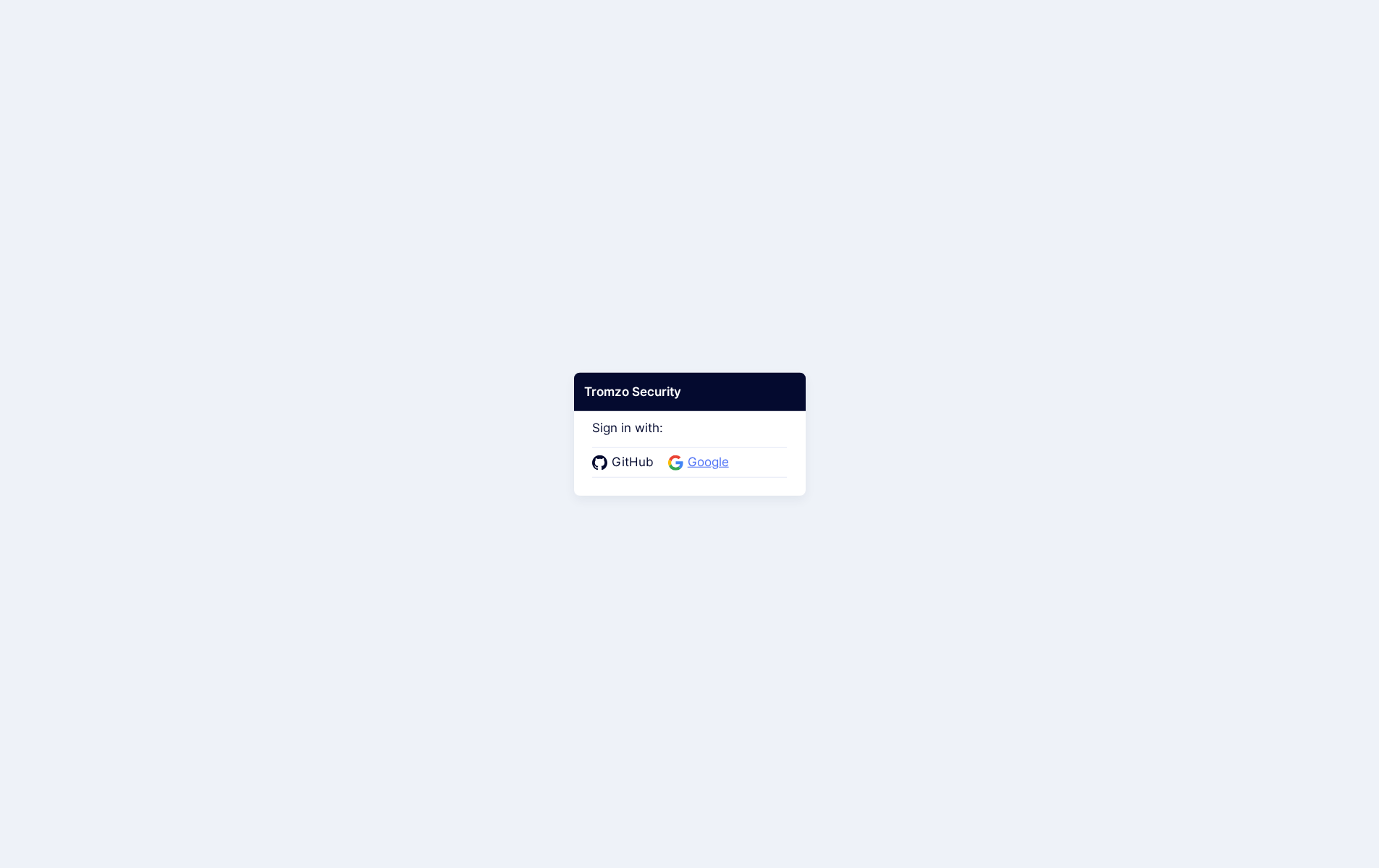
click at [693, 464] on span "Google" at bounding box center [708, 462] width 50 height 19
